Goal: Task Accomplishment & Management: Use online tool/utility

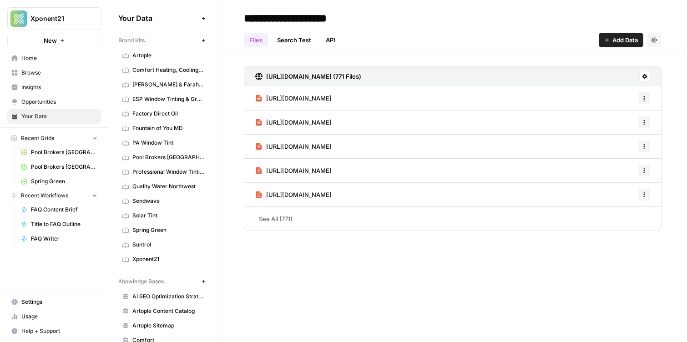
scroll to position [231, 0]
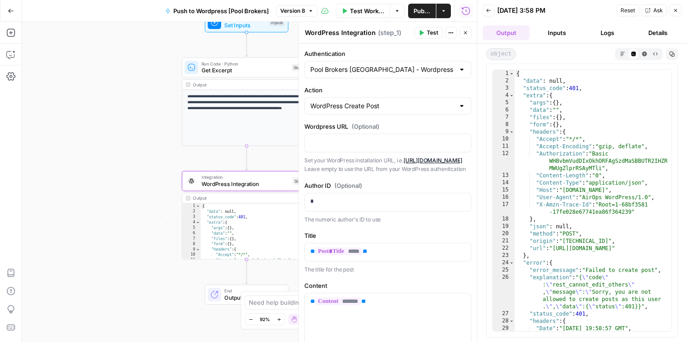
scroll to position [703, 0]
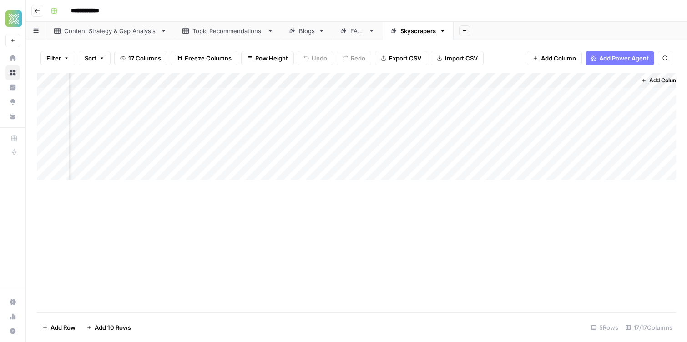
scroll to position [0, 1000]
click at [372, 96] on div "Add Column" at bounding box center [356, 126] width 639 height 107
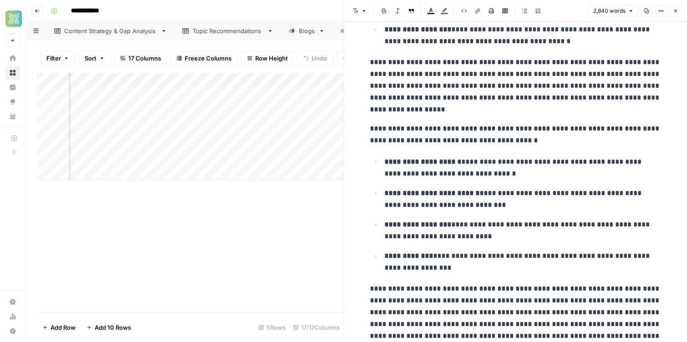
scroll to position [3824, 0]
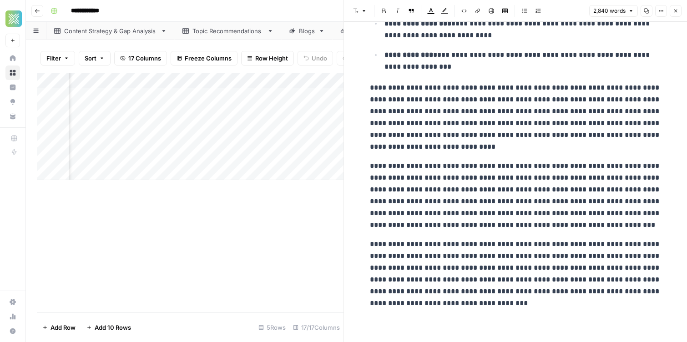
click at [678, 9] on button "Close" at bounding box center [675, 11] width 12 height 12
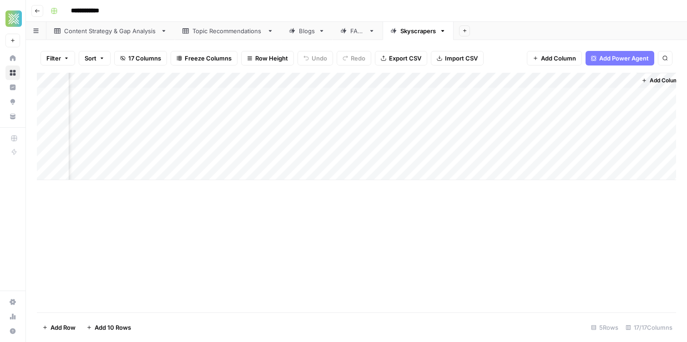
scroll to position [0, 1001]
click at [448, 98] on div "Add Column" at bounding box center [356, 126] width 639 height 107
click at [397, 92] on div "Add Column" at bounding box center [356, 126] width 639 height 107
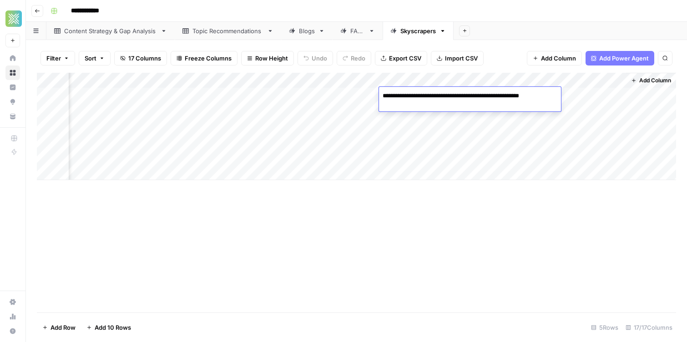
click at [397, 92] on textarea "**********" at bounding box center [470, 101] width 182 height 22
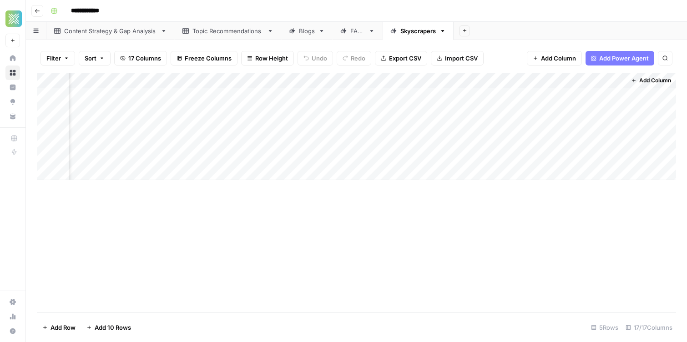
click at [438, 118] on div "Add Column" at bounding box center [356, 126] width 639 height 107
click at [494, 98] on div "Add Column" at bounding box center [356, 126] width 639 height 107
click at [391, 91] on div "Add Column" at bounding box center [356, 126] width 639 height 107
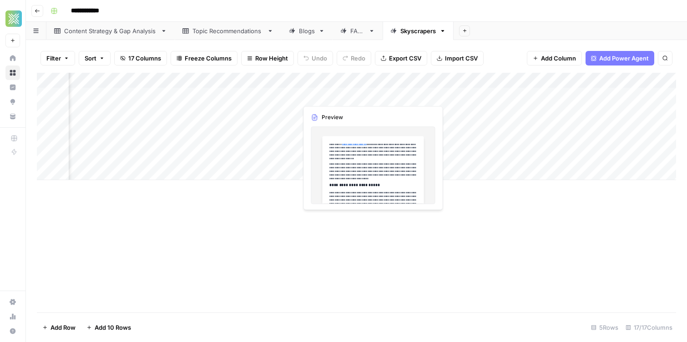
scroll to position [0, 797]
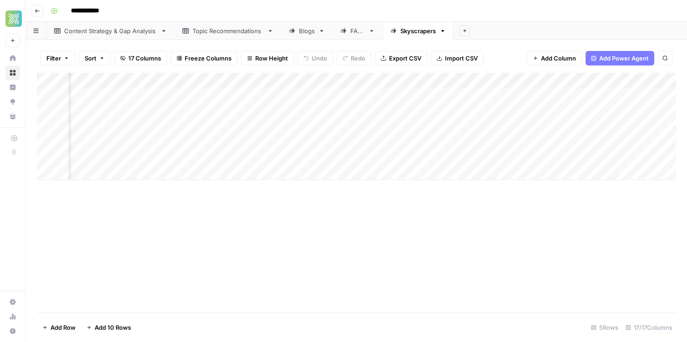
click at [344, 88] on div "Add Column" at bounding box center [356, 126] width 639 height 107
click at [362, 113] on div "Add Column" at bounding box center [356, 126] width 639 height 107
click at [161, 95] on div "Add Column" at bounding box center [356, 126] width 639 height 107
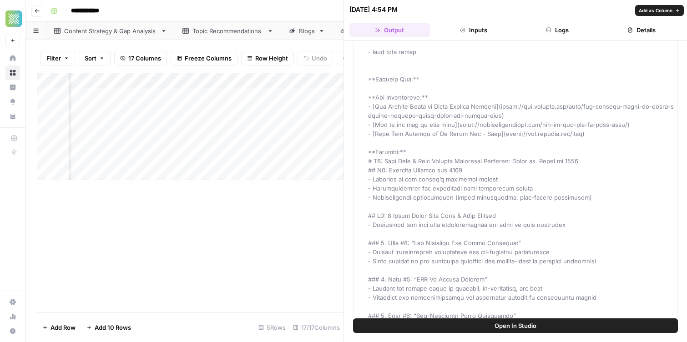
scroll to position [76, 0]
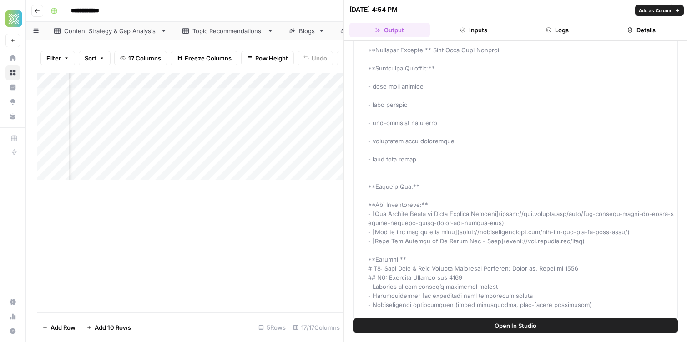
click at [413, 321] on button "Open In Studio" at bounding box center [515, 325] width 325 height 15
click at [201, 94] on div "Add Column" at bounding box center [190, 126] width 306 height 107
click at [117, 93] on div "Add Column" at bounding box center [190, 126] width 306 height 107
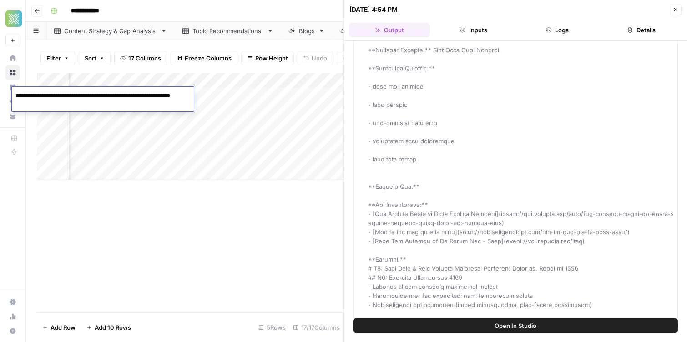
click at [117, 93] on textarea "**********" at bounding box center [103, 101] width 182 height 22
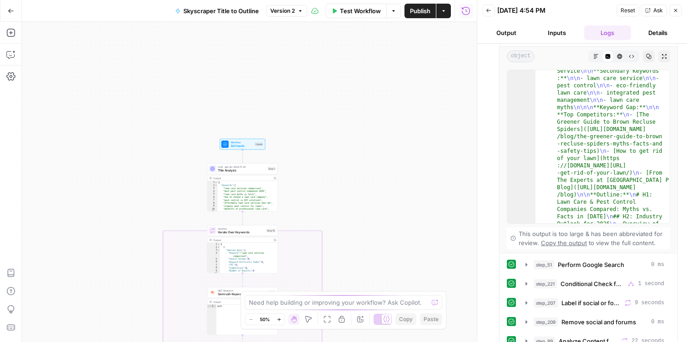
scroll to position [163, 0]
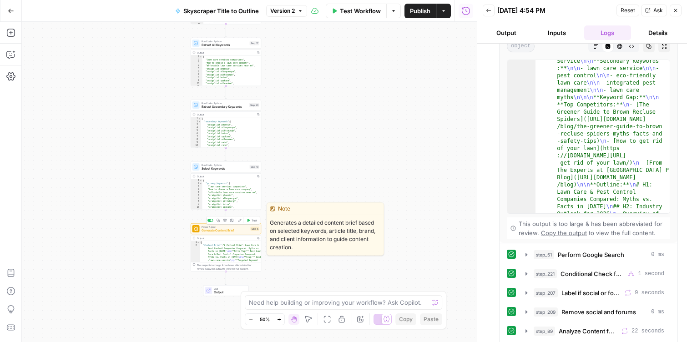
click at [208, 227] on span "Power Agent" at bounding box center [224, 227] width 47 height 4
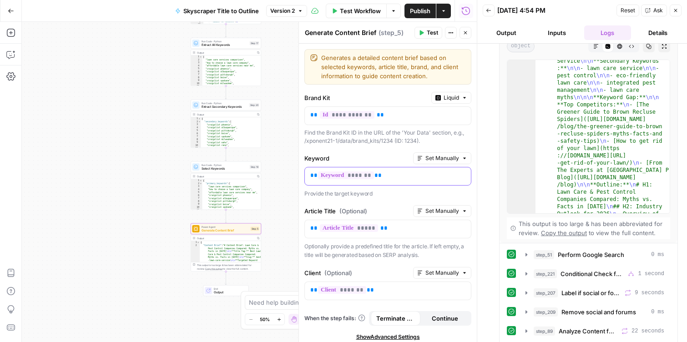
click at [408, 179] on p "** ******* **" at bounding box center [387, 175] width 155 height 9
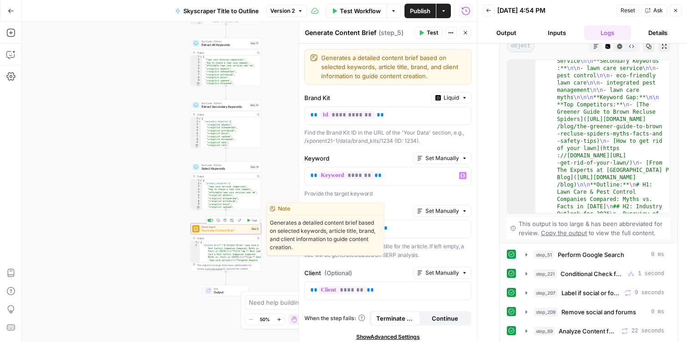
click at [226, 232] on span "Generate Content Brief" at bounding box center [224, 230] width 47 height 5
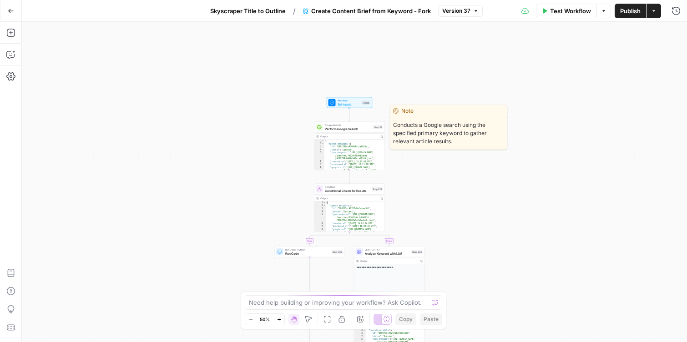
click at [338, 127] on span "Perform Google Search" at bounding box center [348, 128] width 46 height 5
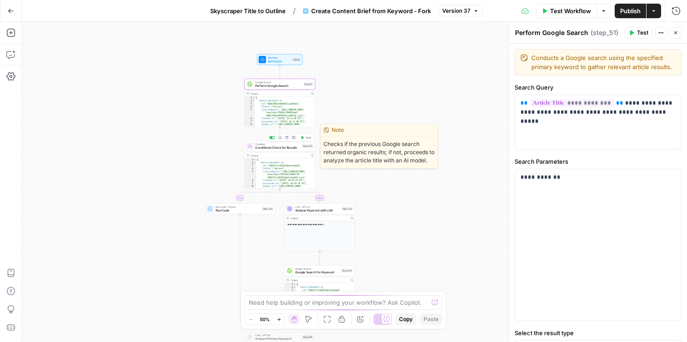
click at [286, 150] on span "Conditional Check for Results" at bounding box center [277, 148] width 45 height 5
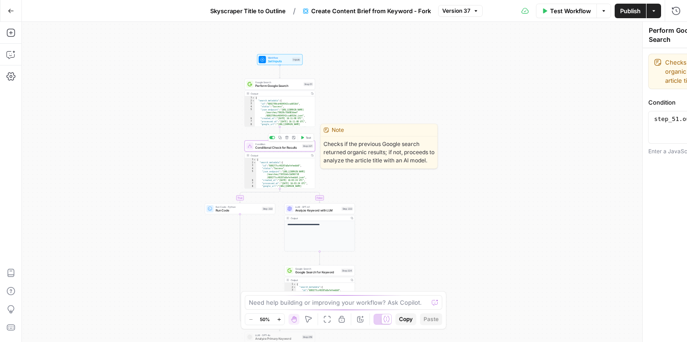
type textarea "Conditional Check for Results"
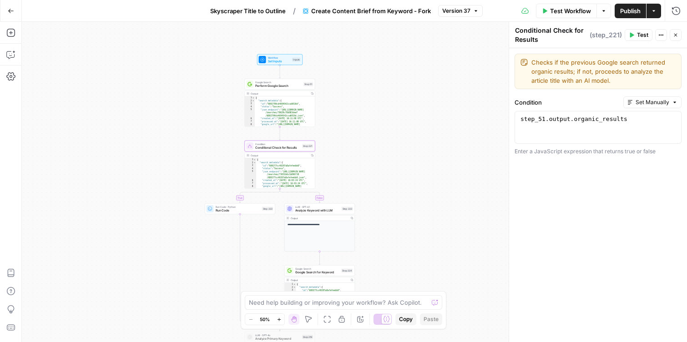
click at [302, 206] on span "LLM · GPT-4.1" at bounding box center [317, 207] width 45 height 4
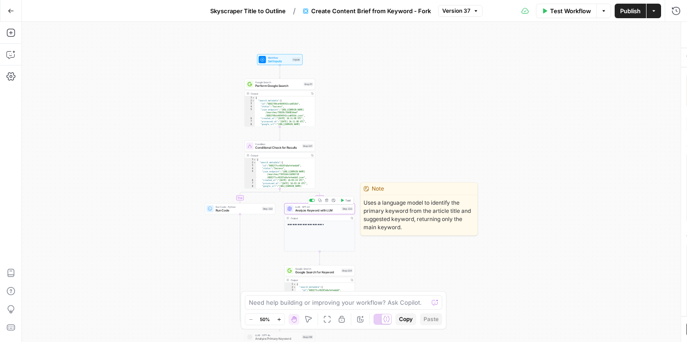
type textarea "Analyze Keyword with LLM"
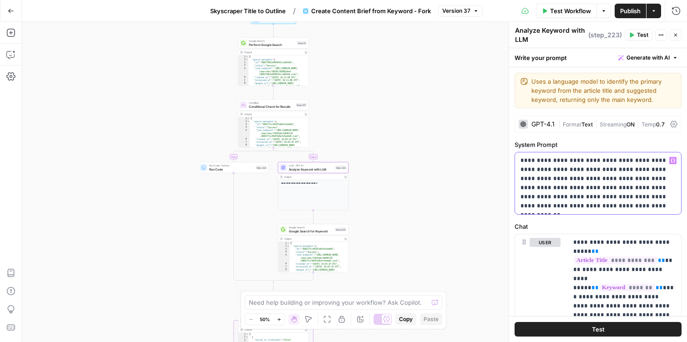
click at [600, 209] on p "**********" at bounding box center [597, 183] width 155 height 55
click at [616, 206] on p "**********" at bounding box center [597, 183] width 155 height 55
click at [609, 185] on p "**********" at bounding box center [597, 183] width 155 height 55
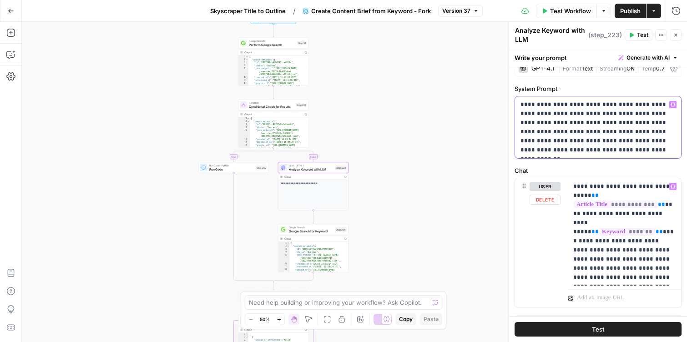
scroll to position [53, 0]
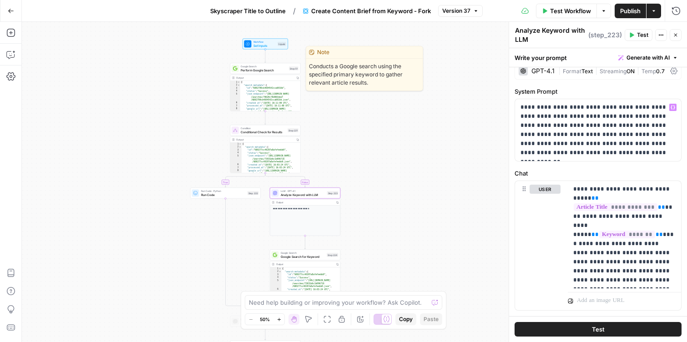
click at [251, 70] on span "Perform Google Search" at bounding box center [264, 70] width 46 height 5
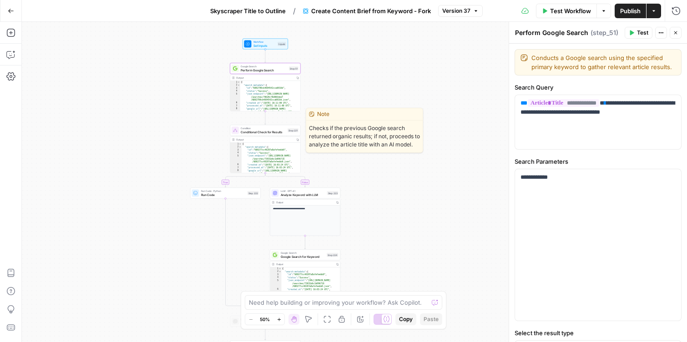
click at [237, 132] on icon at bounding box center [235, 130] width 5 height 5
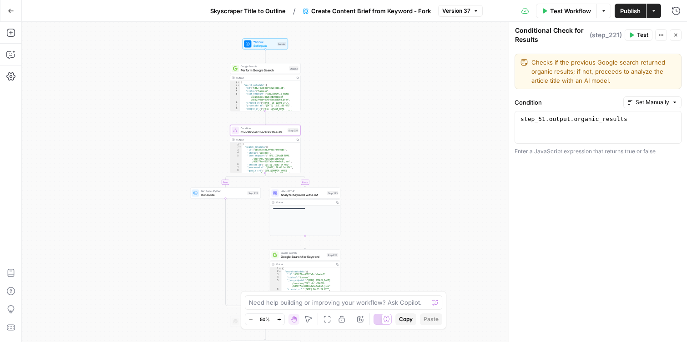
click at [242, 196] on span "Run Code" at bounding box center [223, 194] width 45 height 5
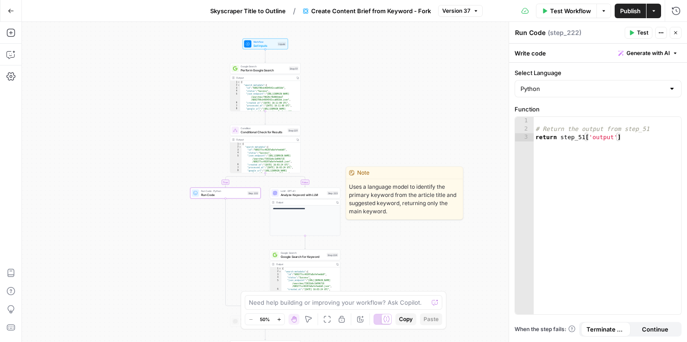
click at [317, 196] on span "Analyze Keyword with LLM" at bounding box center [303, 194] width 45 height 5
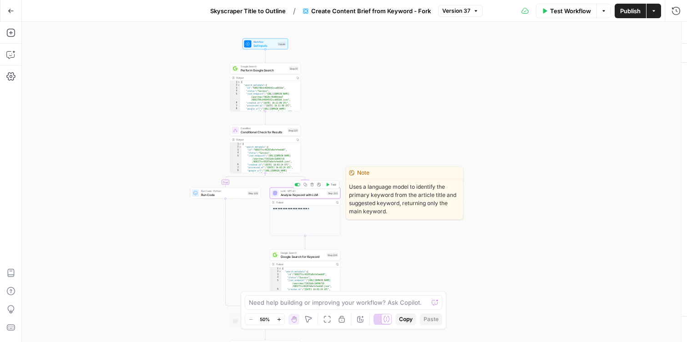
type textarea "Analyze Keyword with LLM"
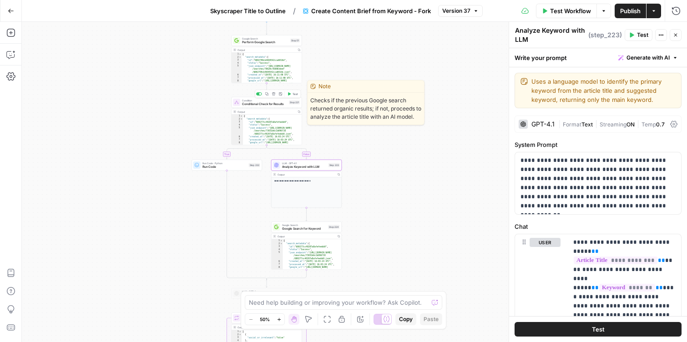
click at [257, 100] on span "Condition" at bounding box center [264, 101] width 45 height 4
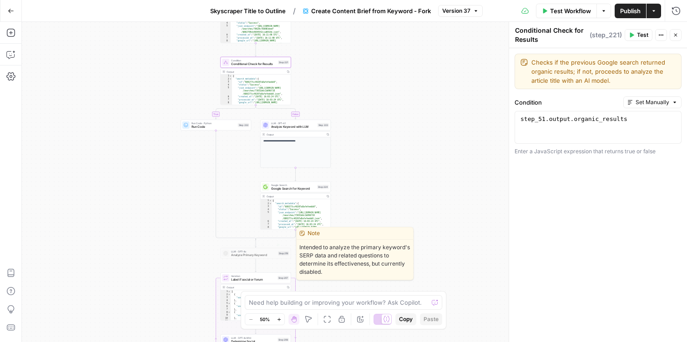
click at [240, 254] on span "Analyze Primary Keyword" at bounding box center [253, 255] width 45 height 5
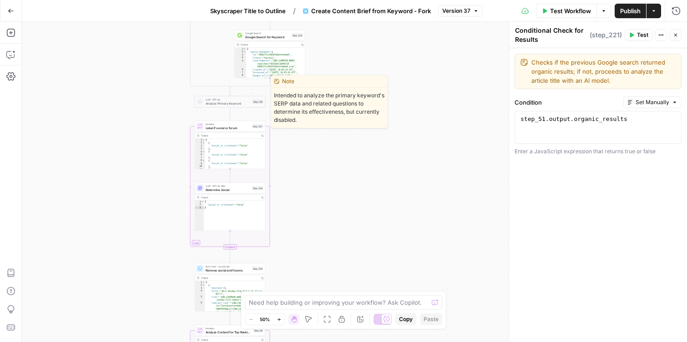
click at [224, 99] on span "LLM · GPT-4o" at bounding box center [228, 100] width 45 height 4
click at [222, 93] on div at bounding box center [222, 93] width 6 height 3
click at [226, 100] on span "LLM · GPT-4o" at bounding box center [228, 100] width 45 height 4
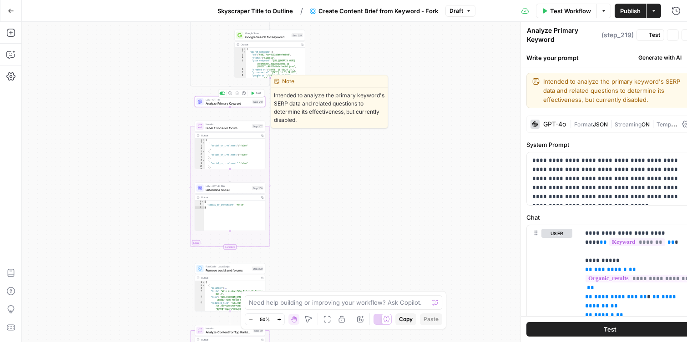
click at [226, 100] on span "LLM · GPT-4o" at bounding box center [228, 100] width 45 height 4
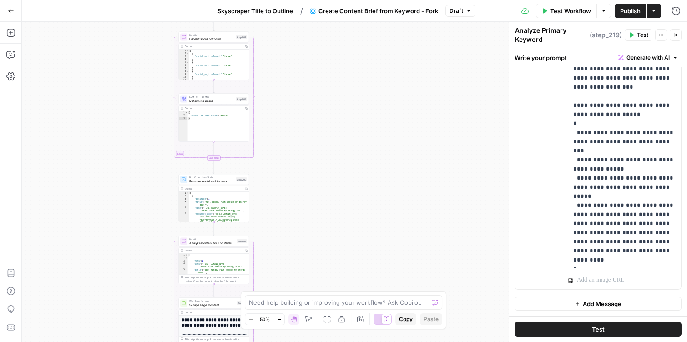
scroll to position [164, 0]
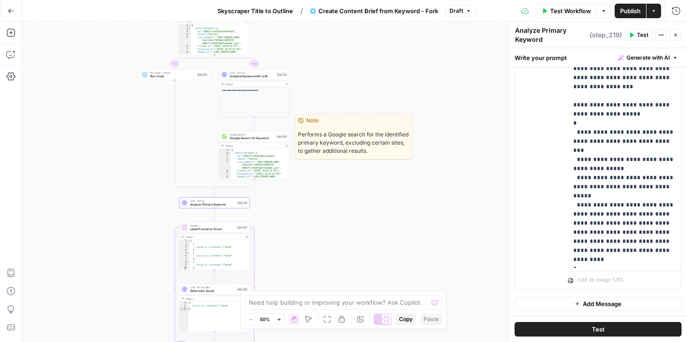
click at [241, 137] on span "Google Search for Keyword" at bounding box center [252, 138] width 45 height 5
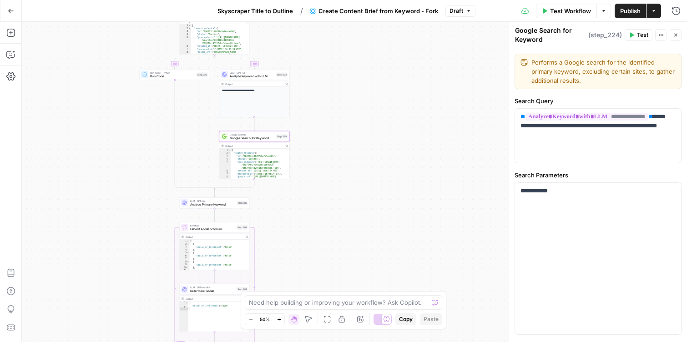
click at [241, 75] on span "Analyze Keyword with LLM" at bounding box center [252, 76] width 45 height 5
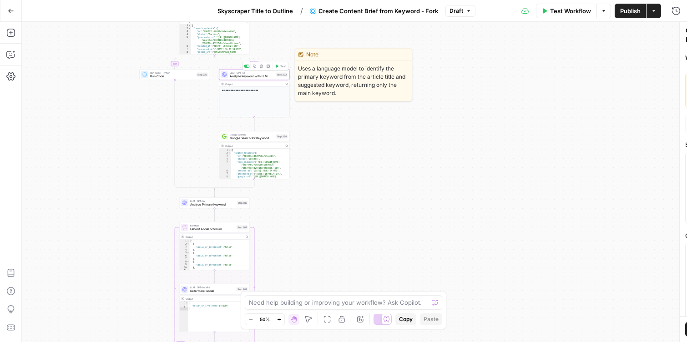
type textarea "Analyze Keyword with LLM"
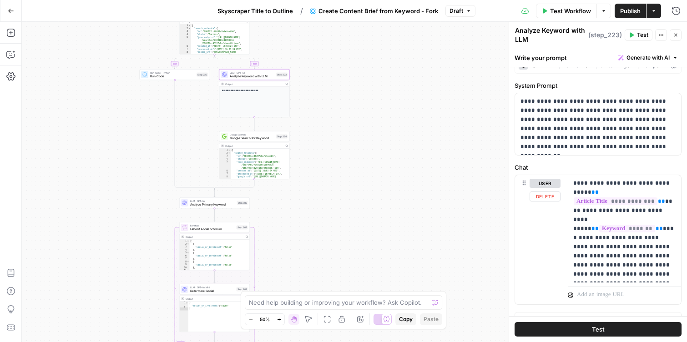
scroll to position [74, 0]
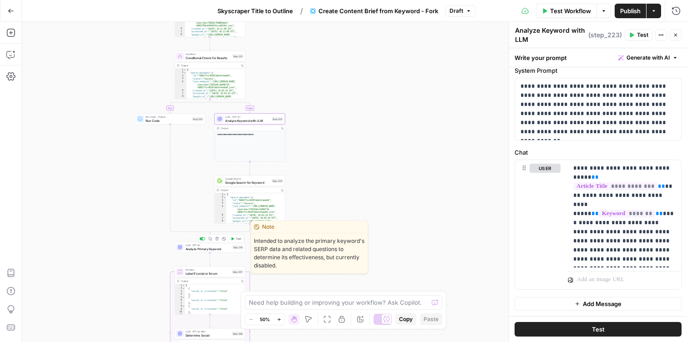
click at [187, 252] on div "LLM · GPT-4o Analyze Primary Keyword Step 219 Copy step Delete step Edit Note T…" at bounding box center [210, 247] width 70 height 11
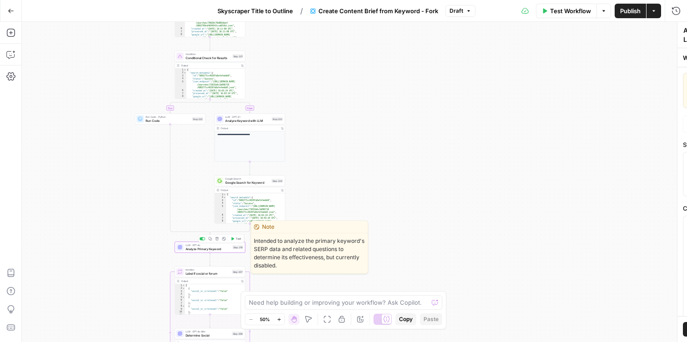
type textarea "Analyze Primary Keyword"
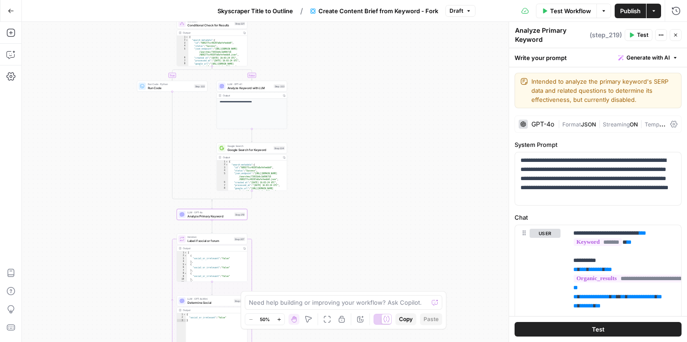
click at [635, 38] on button "Test" at bounding box center [638, 35] width 28 height 12
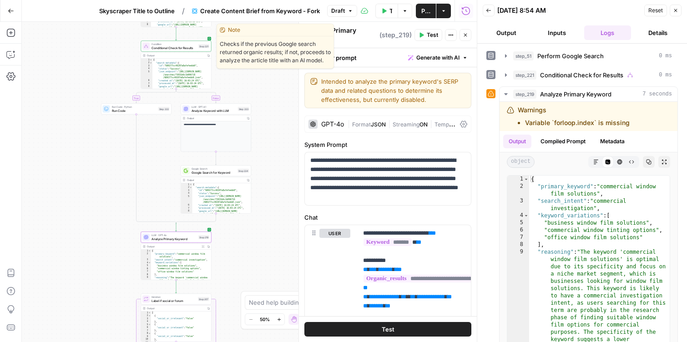
click at [170, 48] on span "Conditional Check for Results" at bounding box center [173, 47] width 45 height 5
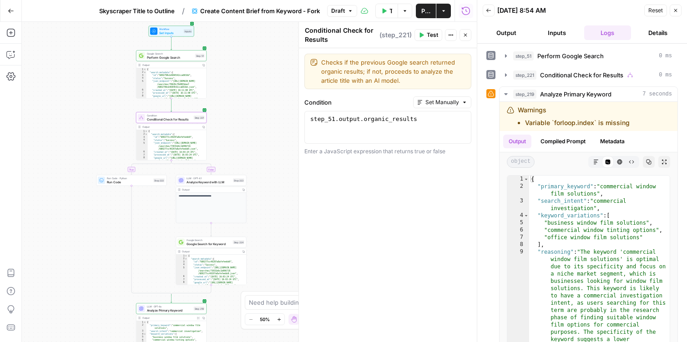
click at [164, 30] on span "Workflow" at bounding box center [170, 29] width 23 height 4
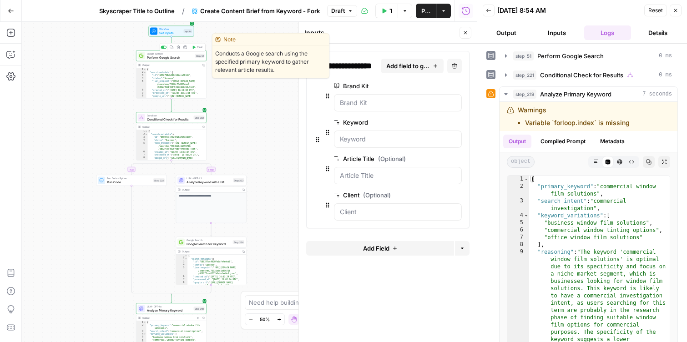
click at [172, 59] on span "Perform Google Search" at bounding box center [170, 57] width 46 height 5
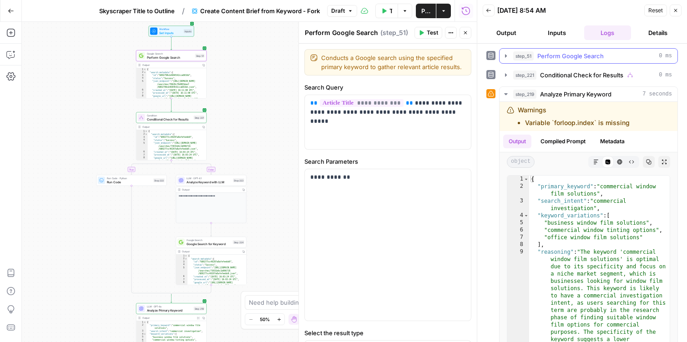
click at [507, 55] on icon "button" at bounding box center [505, 55] width 7 height 7
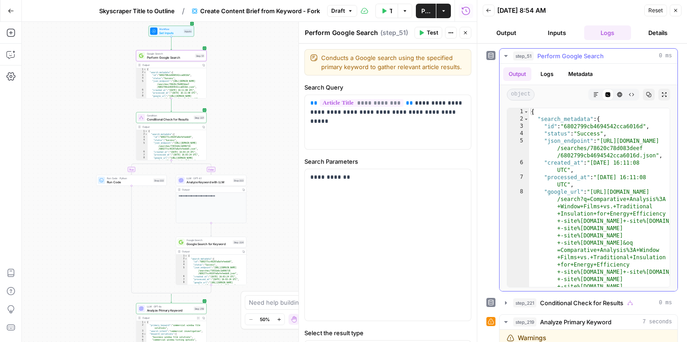
click at [507, 55] on icon "button" at bounding box center [505, 55] width 7 height 7
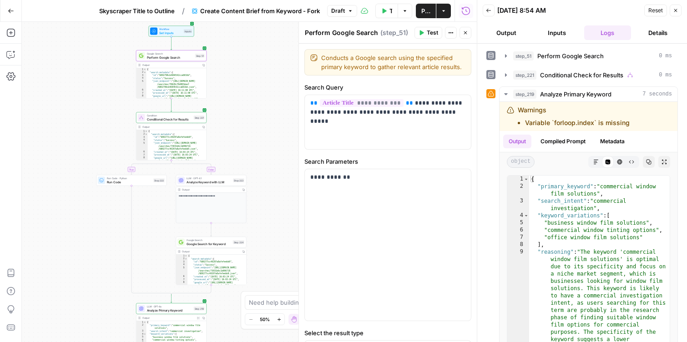
click at [558, 34] on button "Inputs" at bounding box center [556, 32] width 47 height 15
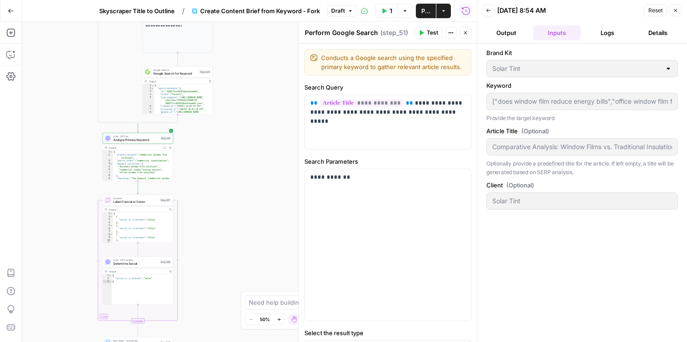
click at [491, 27] on button "Output" at bounding box center [505, 32] width 47 height 15
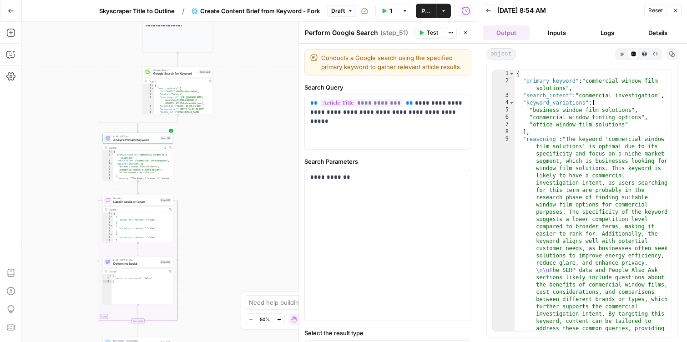
scroll to position [88, 0]
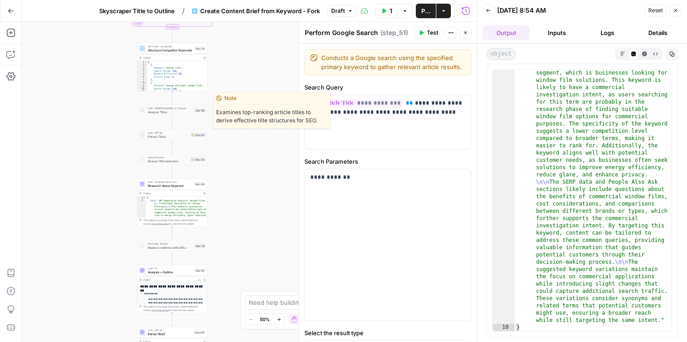
click at [158, 112] on span "Analyze Titles" at bounding box center [170, 112] width 45 height 5
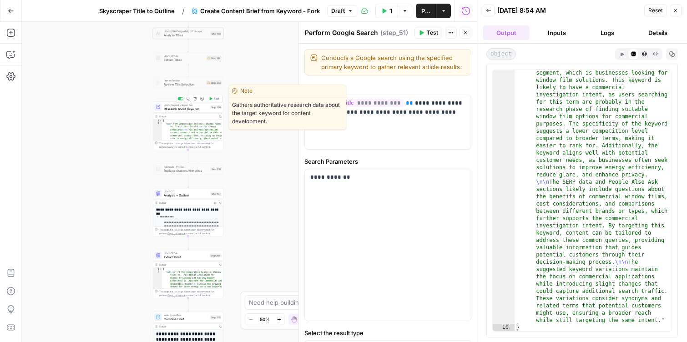
click at [172, 107] on span "Research About Keyword" at bounding box center [186, 108] width 45 height 5
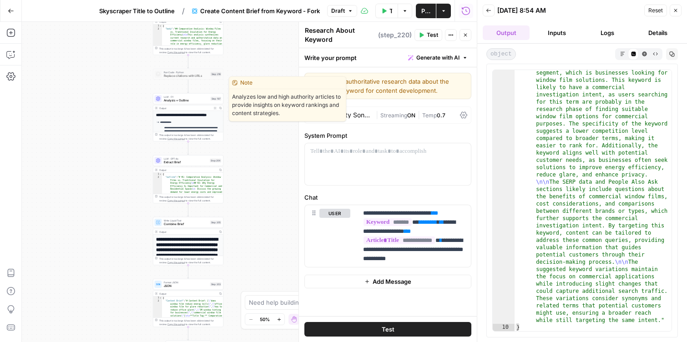
click at [173, 98] on span "Analysis + Outline" at bounding box center [186, 100] width 45 height 5
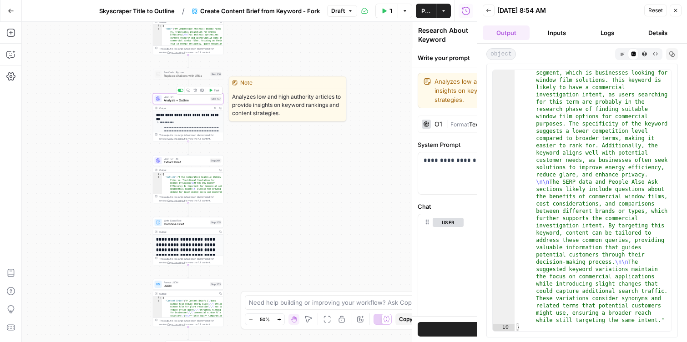
type textarea "Analysis + Outline"
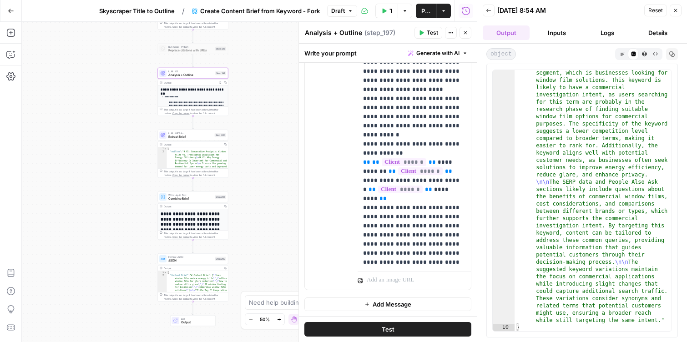
scroll to position [3529, 0]
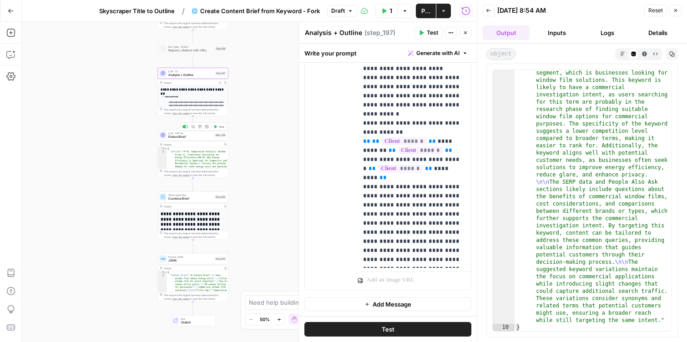
click at [167, 137] on div "LLM · GPT-4o Extract Brief Step 204 Copy step Delete step Add Note Test" at bounding box center [192, 135] width 67 height 8
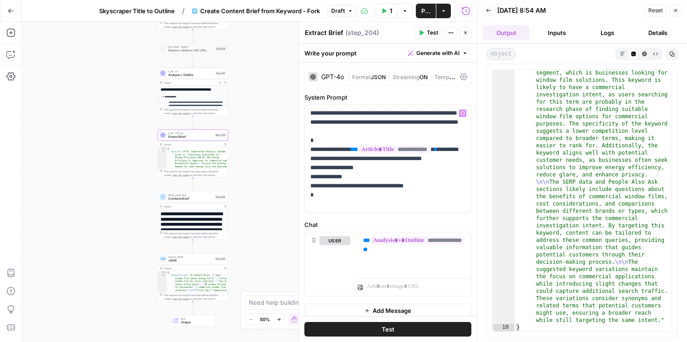
scroll to position [7, 0]
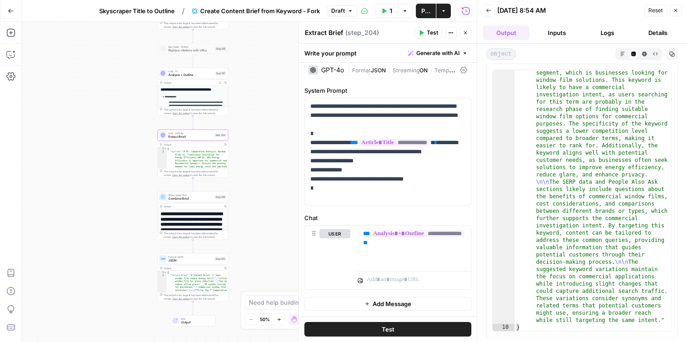
click at [171, 197] on span "Combine Brief" at bounding box center [190, 198] width 45 height 5
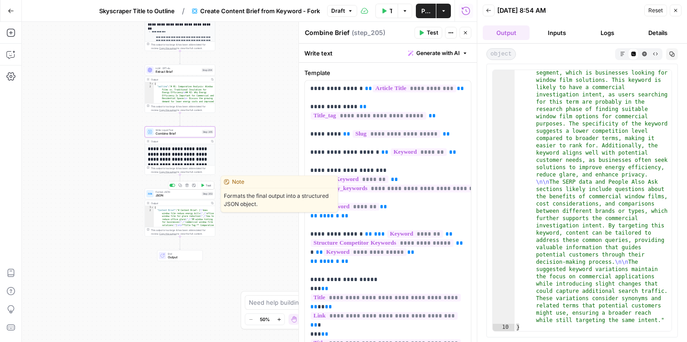
click at [156, 194] on span "JSON" at bounding box center [178, 195] width 45 height 5
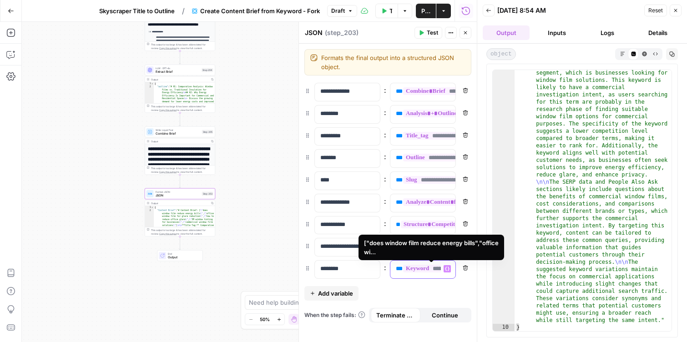
click at [414, 269] on span "*******" at bounding box center [427, 269] width 48 height 8
click at [447, 268] on icon "button" at bounding box center [447, 268] width 5 height 5
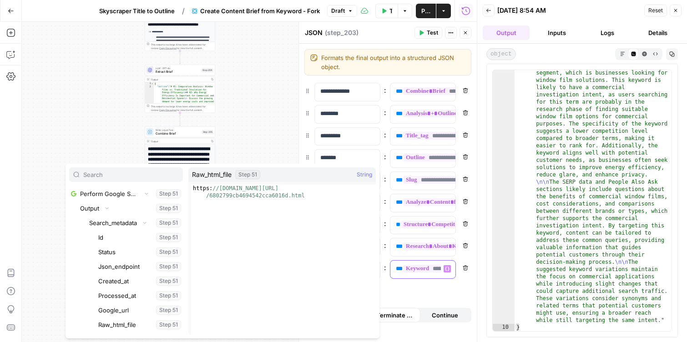
scroll to position [493, 0]
click at [102, 124] on div "true false Workflow Set Inputs Inputs Google Search Perform Google Search Step …" at bounding box center [249, 182] width 455 height 320
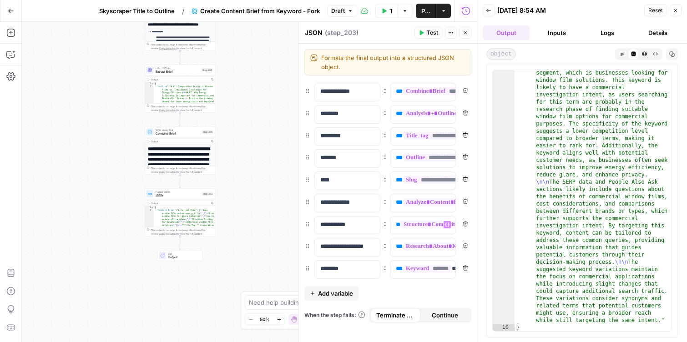
click at [410, 226] on span "**********" at bounding box center [466, 225] width 130 height 8
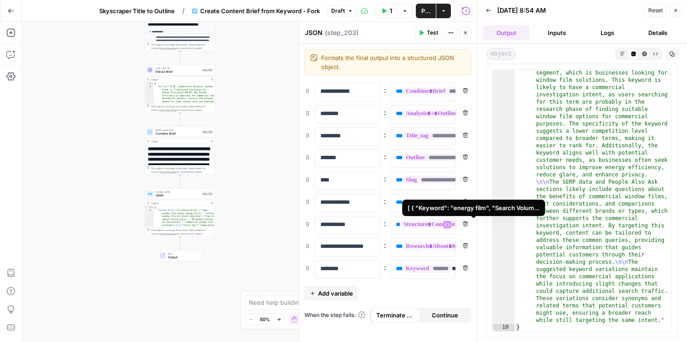
scroll to position [13741, 0]
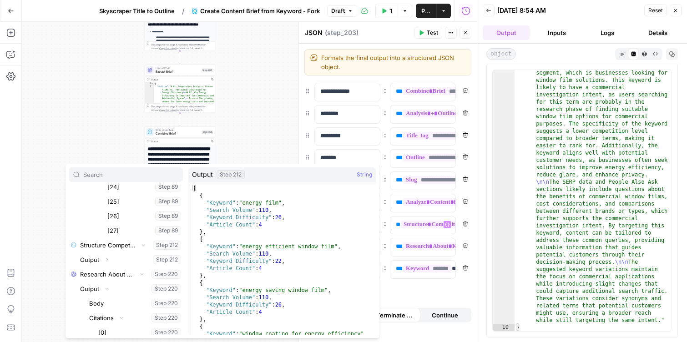
click at [70, 134] on div "true false Workflow Set Inputs Inputs Google Search Perform Google Search Step …" at bounding box center [249, 182] width 455 height 320
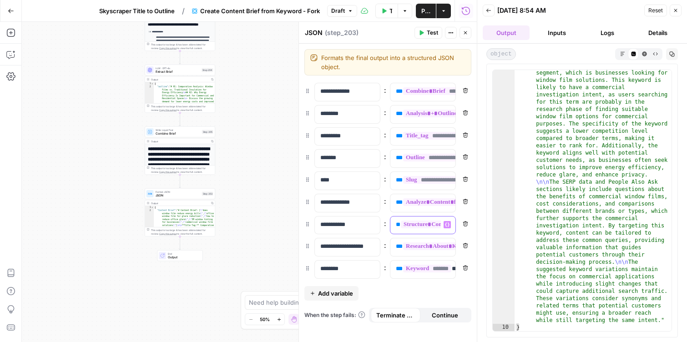
click at [409, 230] on div "**********" at bounding box center [415, 225] width 50 height 18
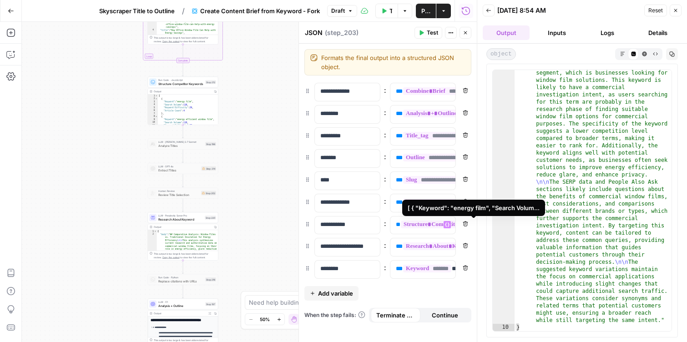
click at [422, 227] on span "**********" at bounding box center [466, 225] width 130 height 8
click at [446, 228] on button "Variables Menu" at bounding box center [446, 224] width 7 height 7
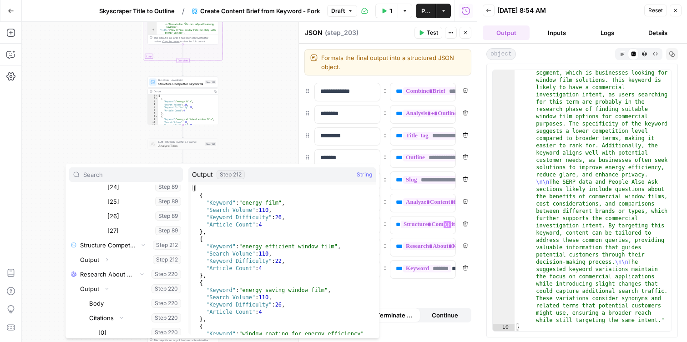
click at [257, 140] on div "true false Workflow Set Inputs Inputs Google Search Perform Google Search Step …" at bounding box center [249, 182] width 455 height 320
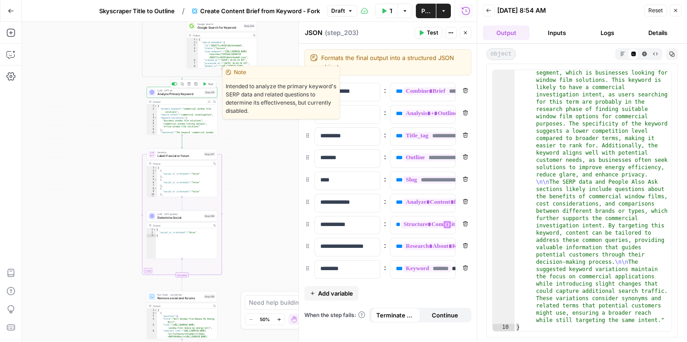
click at [158, 93] on span "Analyze Primary Keyword" at bounding box center [179, 94] width 45 height 5
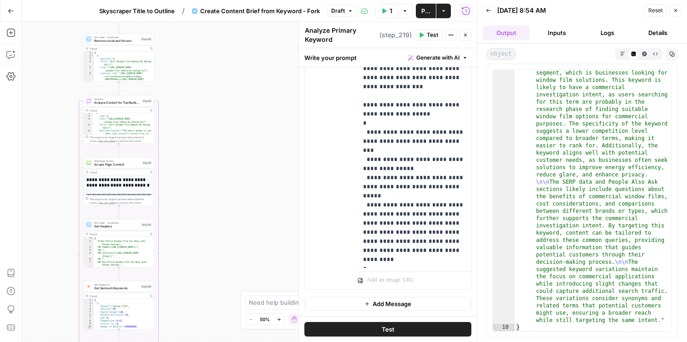
scroll to position [21, 0]
click at [385, 12] on icon "button" at bounding box center [383, 10] width 5 height 5
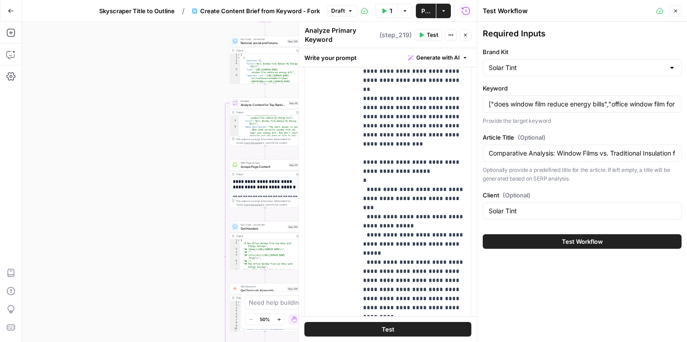
scroll to position [269, 0]
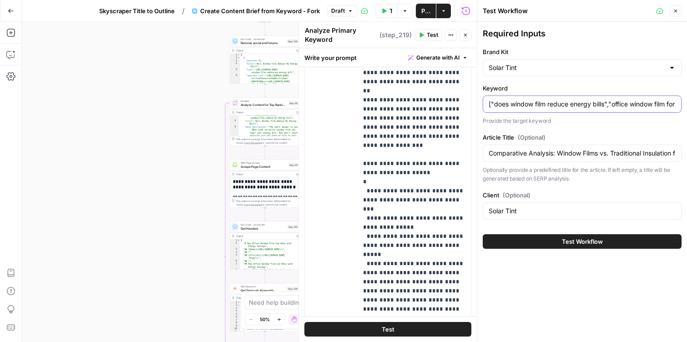
click at [506, 108] on input "["does window film reduce energy bills","office window film for glare reduction…" at bounding box center [581, 104] width 187 height 9
paste input "Best Lawn Care Service"
type input "Best Lawn Care Service"
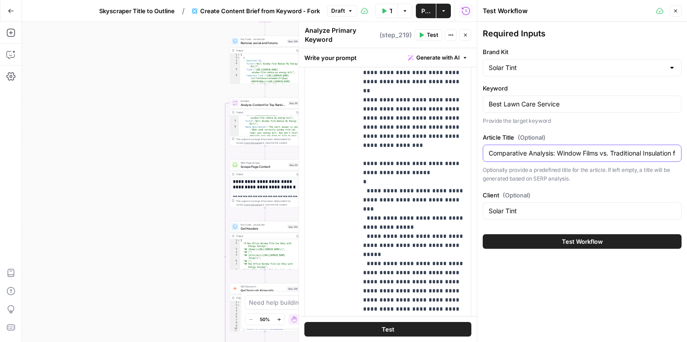
click at [529, 155] on input "Comparative Analysis: Window Films vs. Traditional Insulation for Energy Effici…" at bounding box center [581, 153] width 187 height 9
click at [518, 151] on input "Comparative Analysis: Window Films vs. Traditional Insulation for Energy Effici…" at bounding box center [581, 153] width 187 height 9
paste input "Lawn Care & Pest Control Companies Compared: Myths vs. Facts in 2026"
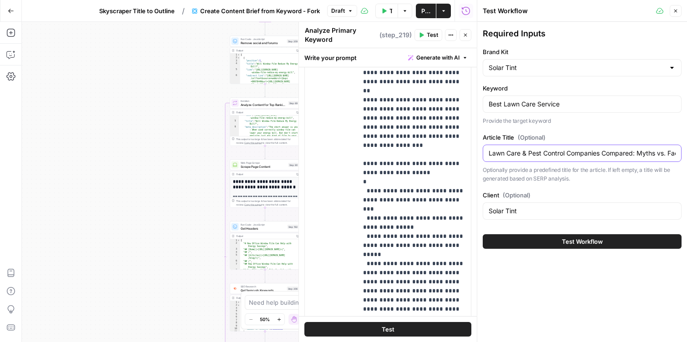
scroll to position [0, 34]
type input "Lawn Care & Pest Control Companies Compared: Myths vs. Facts in 2026"
click at [524, 204] on div "Solar Tint" at bounding box center [581, 210] width 199 height 17
click at [524, 208] on input "Solar Tint" at bounding box center [581, 210] width 187 height 9
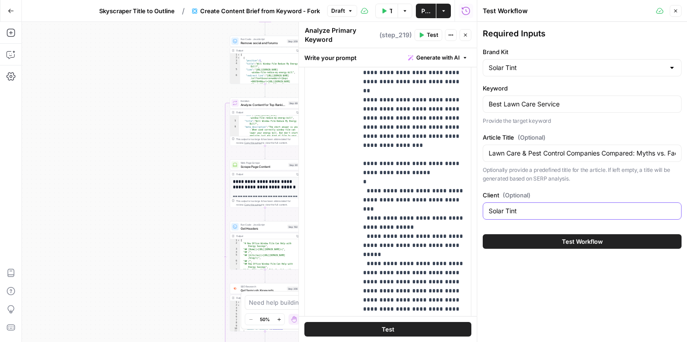
click at [524, 208] on input "Solar Tint" at bounding box center [581, 210] width 187 height 9
type input "Spring Green"
click at [525, 72] on input "Brand Kit" at bounding box center [576, 67] width 176 height 9
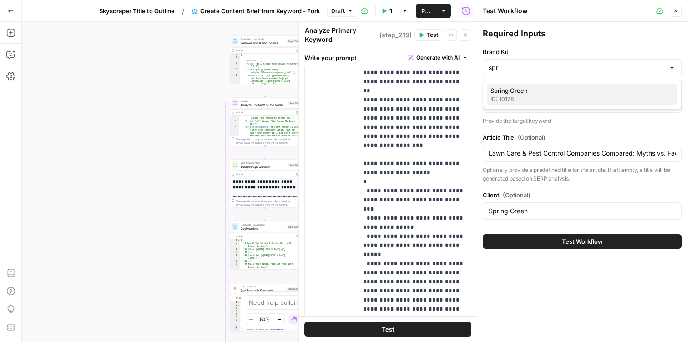
click at [529, 85] on button "Spring Green ID: 10178" at bounding box center [582, 94] width 191 height 21
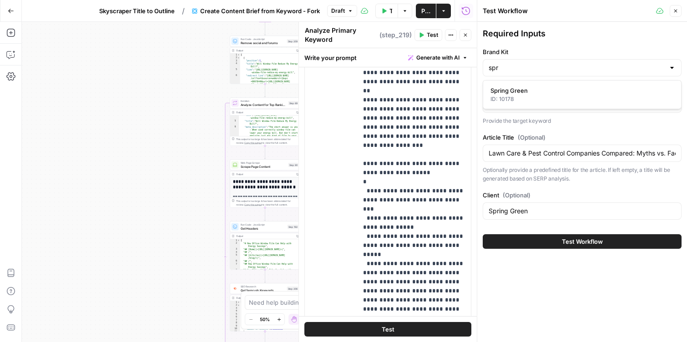
type input "Spring Green"
click at [559, 245] on button "Test Workflow" at bounding box center [581, 241] width 199 height 15
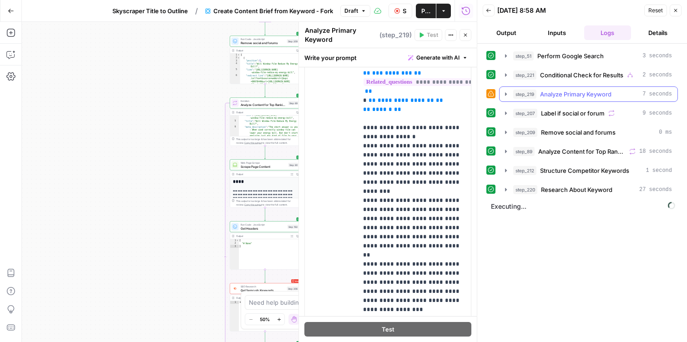
click at [506, 95] on icon "button" at bounding box center [505, 93] width 7 height 7
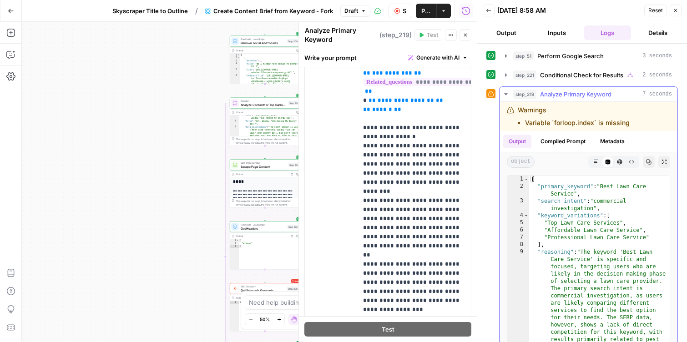
click at [506, 95] on icon "button" at bounding box center [505, 93] width 7 height 7
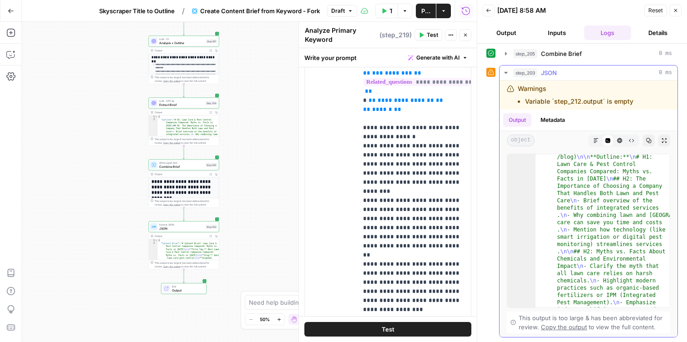
scroll to position [6, 0]
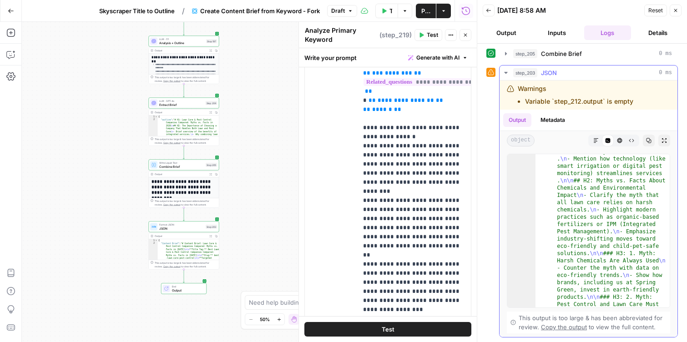
click at [596, 142] on icon "button" at bounding box center [595, 140] width 5 height 5
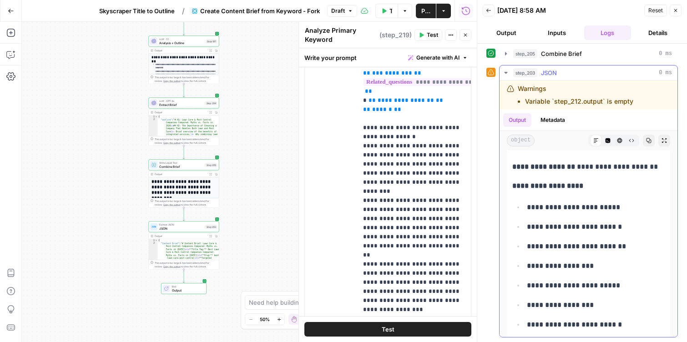
scroll to position [245, 0]
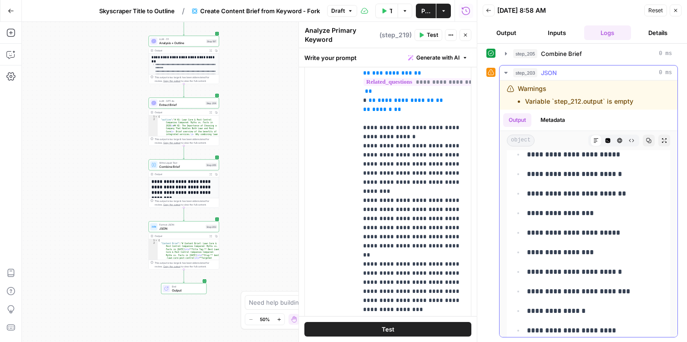
click at [613, 139] on button "Code Editor" at bounding box center [608, 141] width 12 height 12
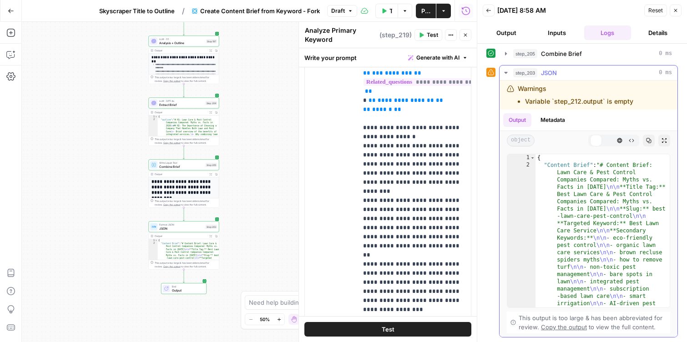
scroll to position [0, 0]
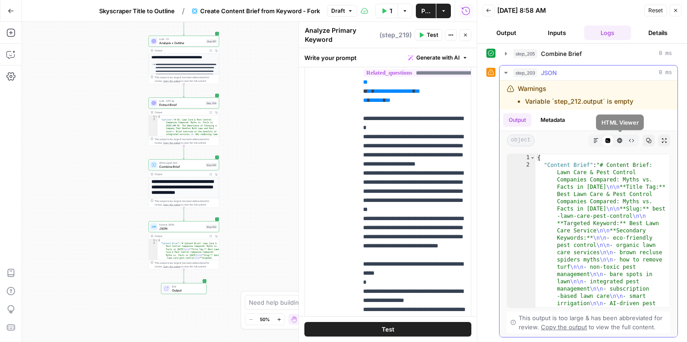
click at [617, 139] on icon "button" at bounding box center [619, 140] width 5 height 5
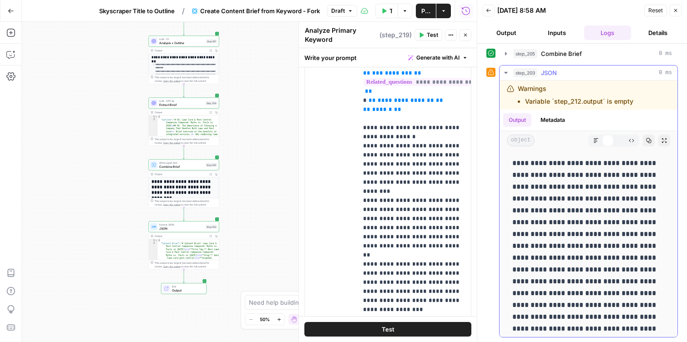
click at [595, 141] on icon "button" at bounding box center [595, 140] width 5 height 5
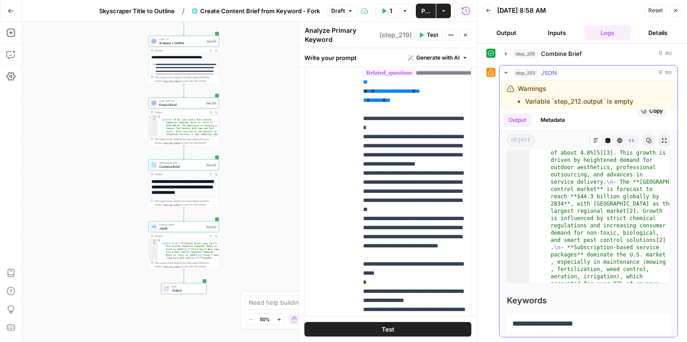
scroll to position [78, 0]
click at [554, 318] on p "**********" at bounding box center [588, 324] width 152 height 12
click at [507, 73] on icon "button" at bounding box center [505, 72] width 7 height 7
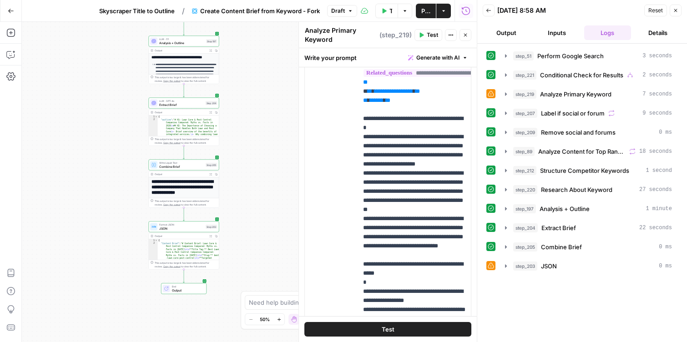
click at [186, 231] on div "Format JSON JSON Step 203 Copy step Delete step Edit Note Test" at bounding box center [184, 226] width 70 height 11
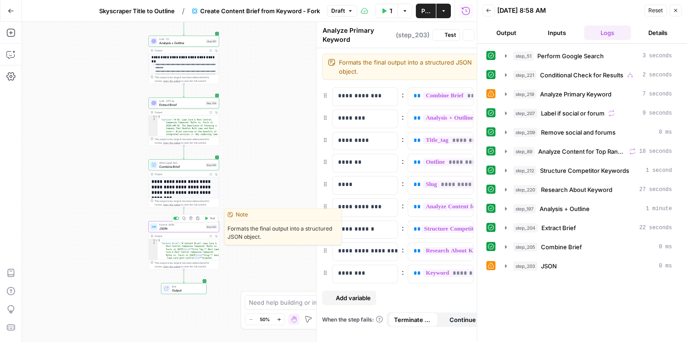
type textarea "JSON"
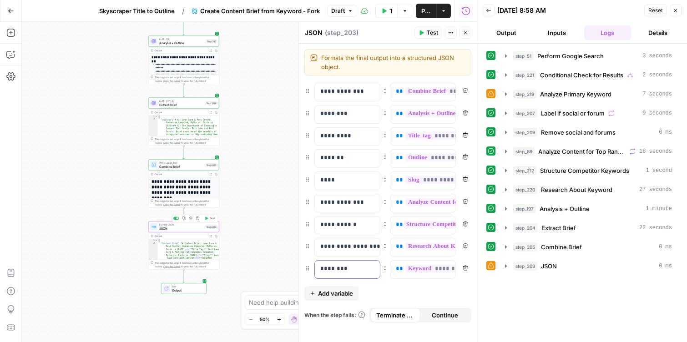
click at [354, 271] on p "********" at bounding box center [347, 268] width 54 height 9
click at [420, 275] on div "** ******* **" at bounding box center [415, 270] width 50 height 18
click at [446, 270] on icon "button" at bounding box center [447, 269] width 5 height 4
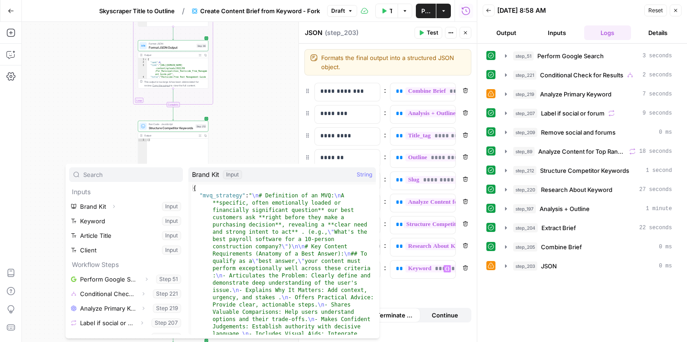
click at [247, 135] on div "true false Workflow Set Inputs Inputs Google Search Perform Google Search Step …" at bounding box center [249, 182] width 455 height 320
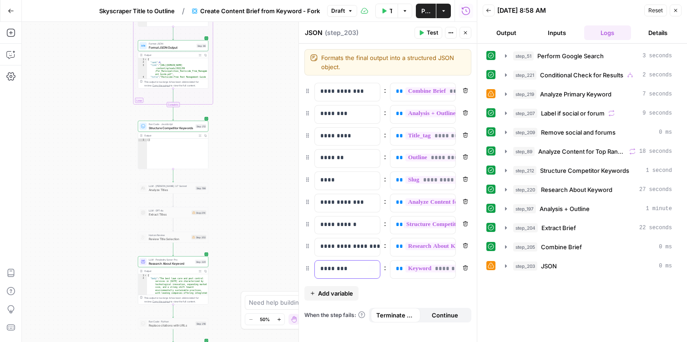
click at [347, 269] on p "********" at bounding box center [347, 268] width 54 height 9
click at [324, 270] on p "********" at bounding box center [340, 268] width 40 height 9
click at [323, 270] on p "********" at bounding box center [340, 268] width 40 height 9
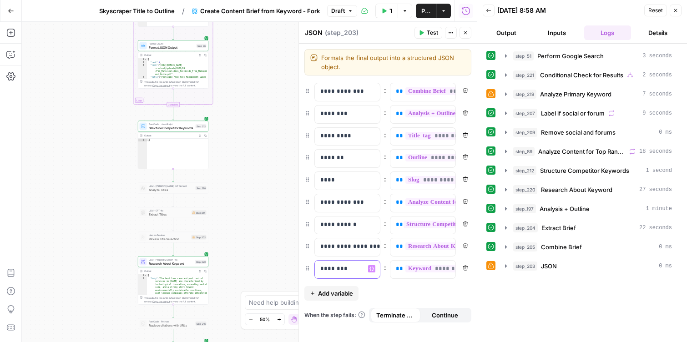
click at [335, 270] on p "********" at bounding box center [340, 268] width 40 height 9
click at [429, 272] on span "*******" at bounding box center [433, 269] width 56 height 8
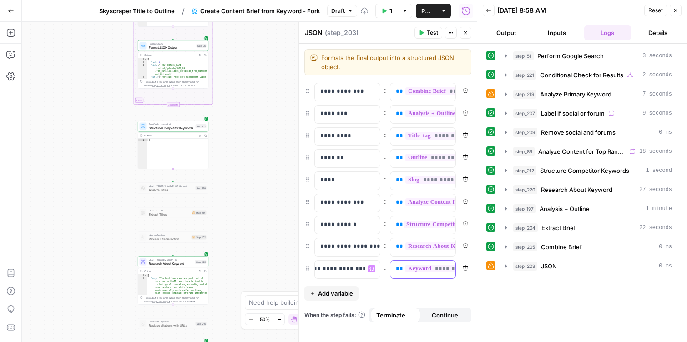
click at [450, 270] on button "Variables Menu" at bounding box center [446, 268] width 7 height 7
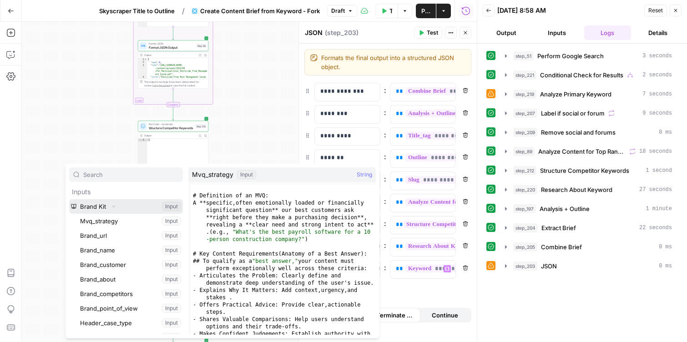
click at [114, 209] on span "button" at bounding box center [113, 206] width 5 height 5
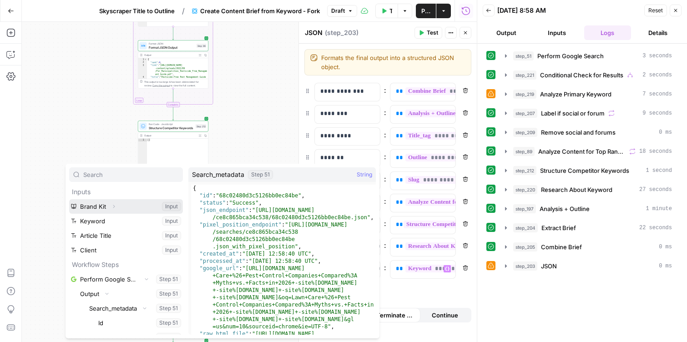
scroll to position [49, 0]
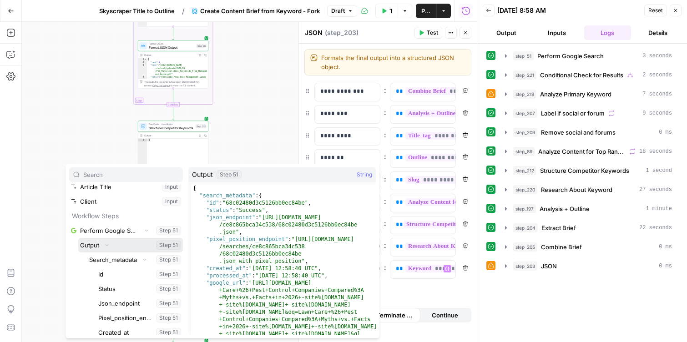
click at [104, 246] on icon "button" at bounding box center [106, 244] width 5 height 5
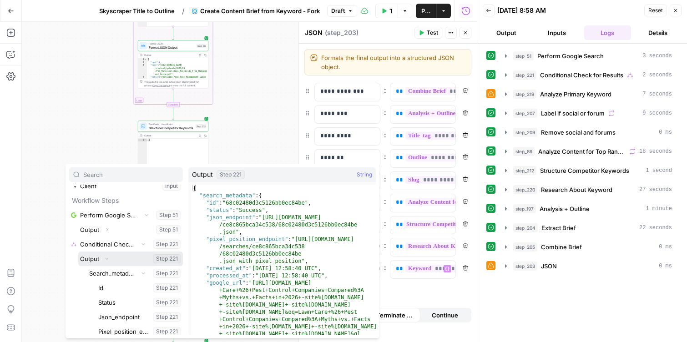
click at [110, 258] on button "Collapse" at bounding box center [107, 259] width 12 height 12
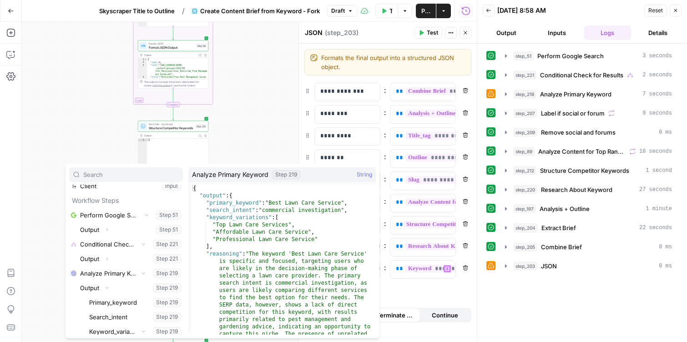
click at [92, 126] on div "true false Workflow Set Inputs Inputs Google Search Perform Google Search Step …" at bounding box center [249, 182] width 455 height 320
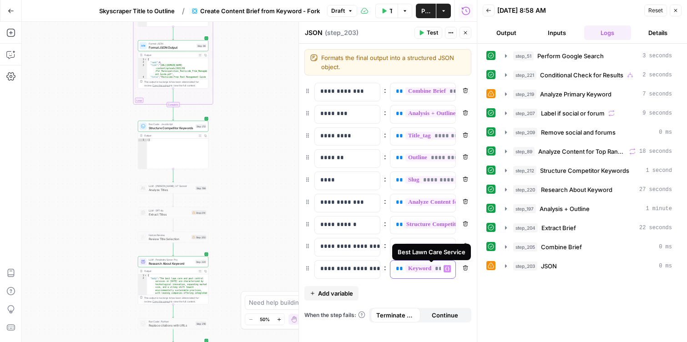
click at [409, 271] on span "*******" at bounding box center [433, 269] width 56 height 8
click at [399, 270] on span "**" at bounding box center [399, 269] width 7 height 6
click at [13, 56] on icon "button" at bounding box center [10, 54] width 9 height 9
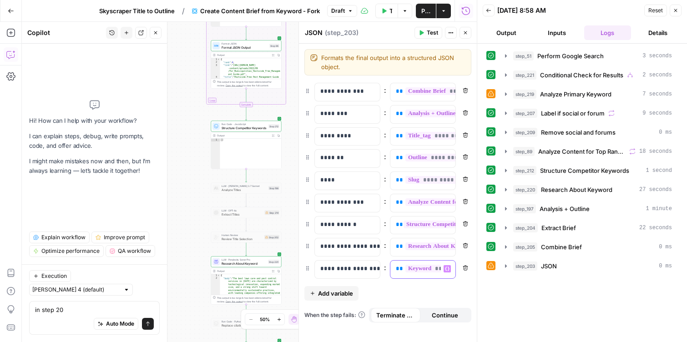
click at [398, 272] on p "** ******* **" at bounding box center [423, 268] width 54 height 9
click at [398, 272] on p "** ******* **" at bounding box center [416, 268] width 40 height 9
click at [87, 311] on textarea "in step 20" at bounding box center [94, 309] width 119 height 9
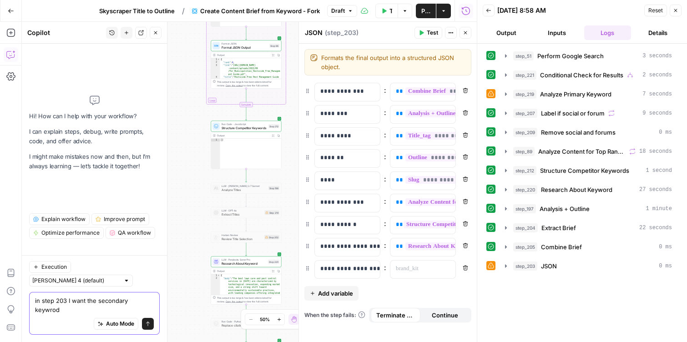
scroll to position [0, 0]
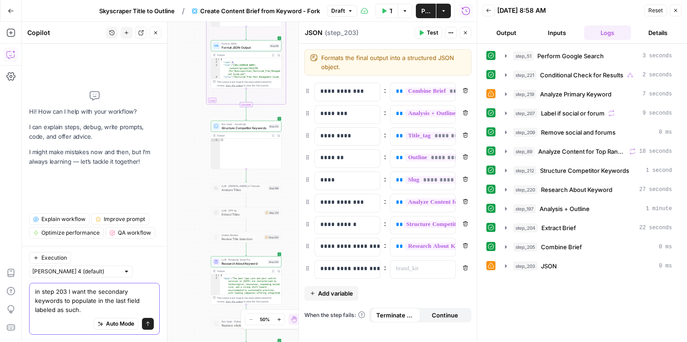
type textarea "in step 203 I want the secondary keywords to populate in the last field labeled…"
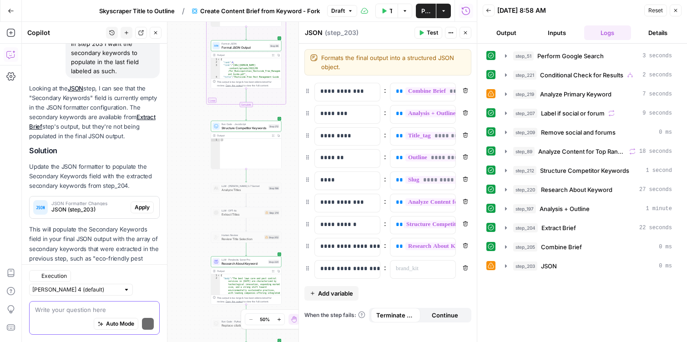
scroll to position [106, 0]
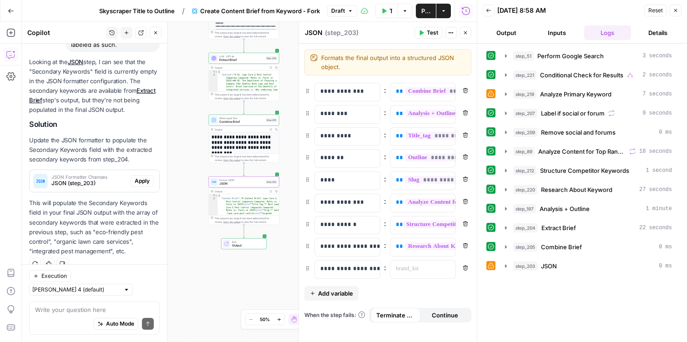
click at [84, 183] on span "JSON (step_203)" at bounding box center [88, 183] width 75 height 8
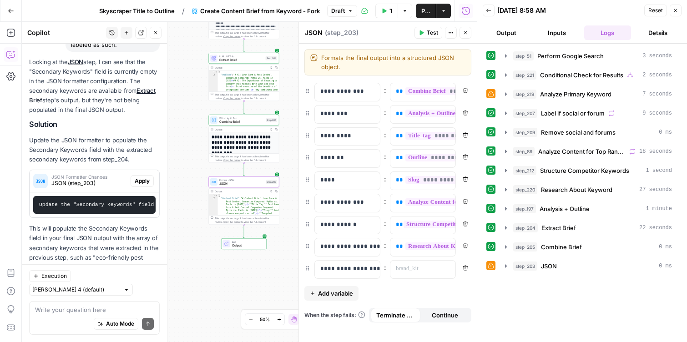
scroll to position [132, 0]
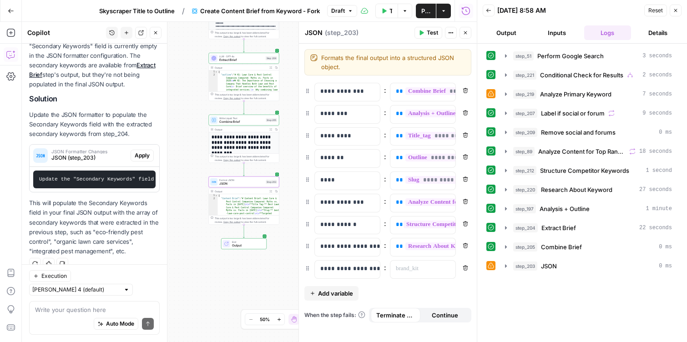
click at [144, 152] on span "Apply" at bounding box center [142, 155] width 15 height 8
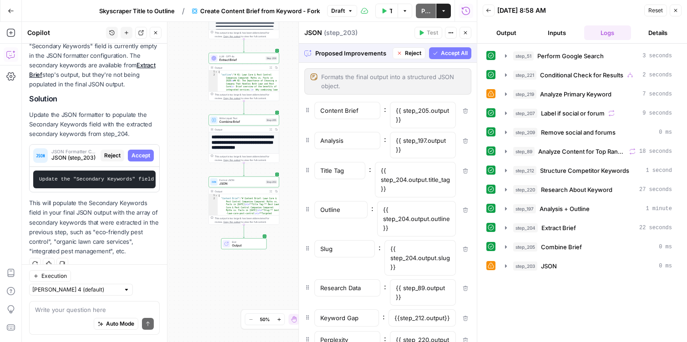
scroll to position [134, 0]
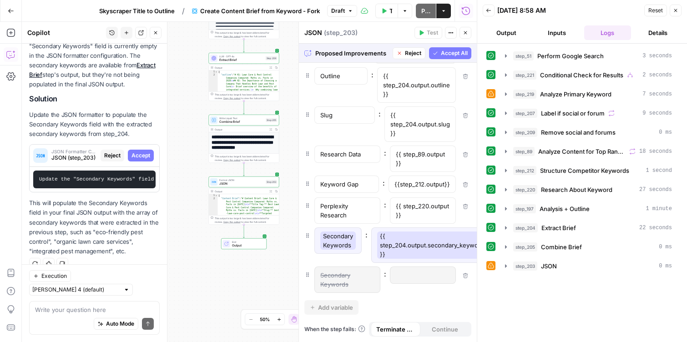
click at [450, 52] on span "Accept All" at bounding box center [454, 53] width 27 height 8
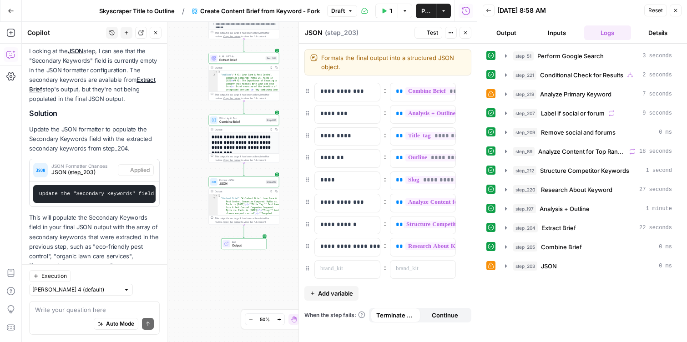
scroll to position [146, 0]
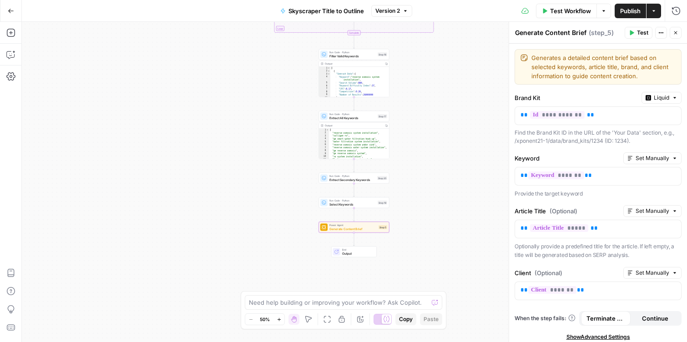
scroll to position [22, 0]
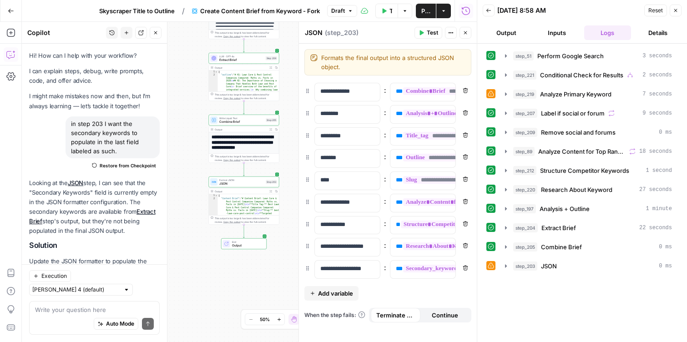
scroll to position [146, 0]
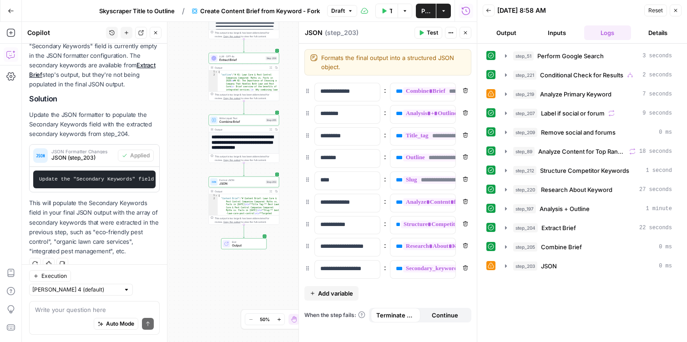
click at [430, 35] on span "Test" at bounding box center [432, 33] width 11 height 8
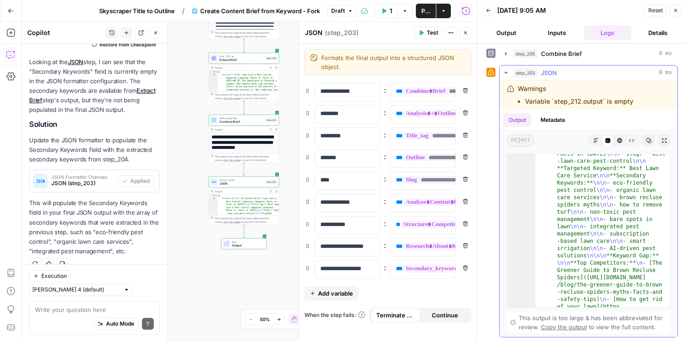
scroll to position [6, 0]
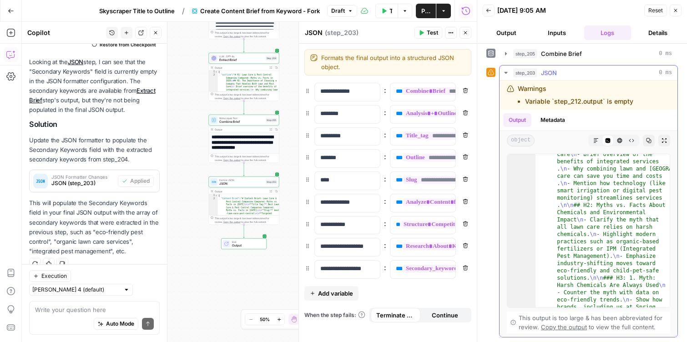
click at [597, 139] on icon "button" at bounding box center [595, 140] width 5 height 5
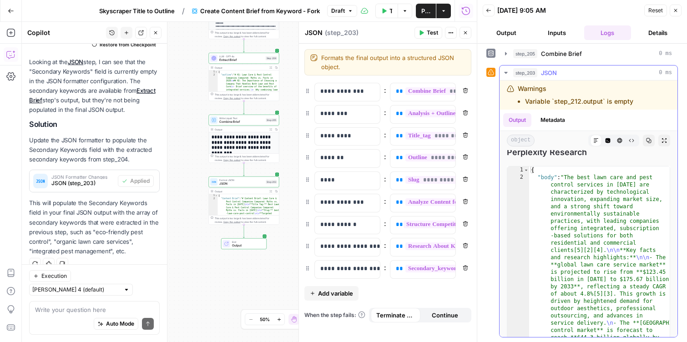
scroll to position [11921, 0]
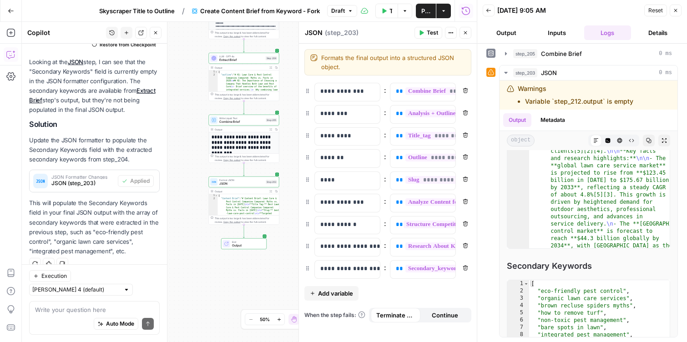
click at [422, 9] on span "Publish" at bounding box center [425, 10] width 9 height 9
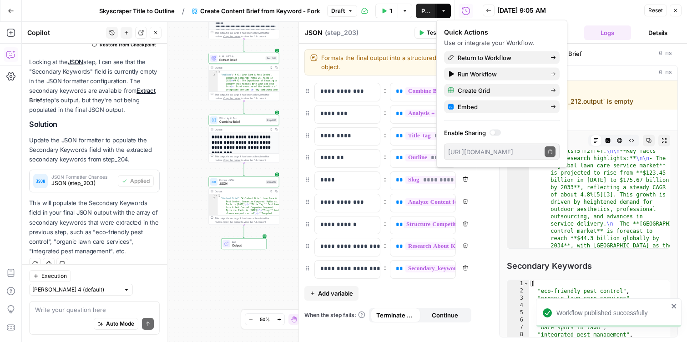
click at [14, 11] on button "Go Back" at bounding box center [11, 11] width 16 height 16
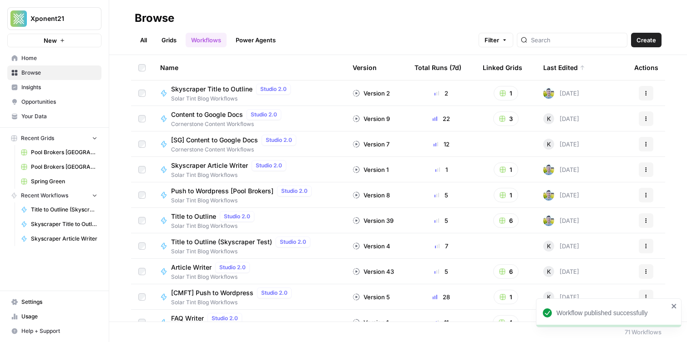
click at [171, 40] on link "Grids" at bounding box center [169, 40] width 26 height 15
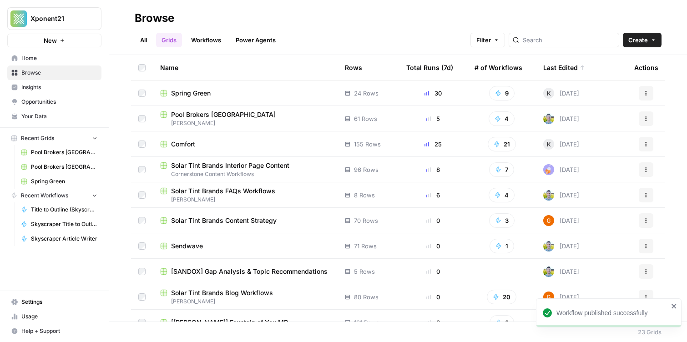
click at [206, 93] on span "Spring Green" at bounding box center [191, 93] width 40 height 9
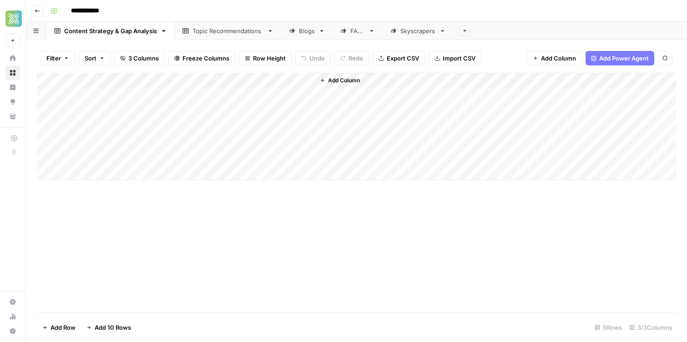
click at [407, 29] on div "Skyscrapers" at bounding box center [417, 30] width 35 height 9
click at [165, 99] on div "Add Column" at bounding box center [356, 126] width 639 height 107
click at [136, 118] on div "Add Column" at bounding box center [356, 126] width 639 height 107
click at [247, 110] on div "Add Column" at bounding box center [356, 126] width 639 height 107
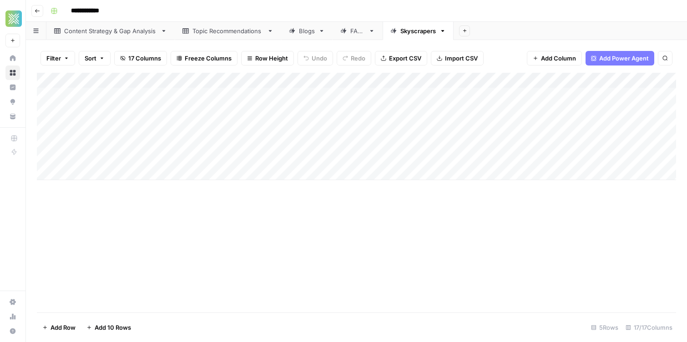
click at [249, 95] on div "Add Column" at bounding box center [356, 126] width 639 height 107
click at [265, 113] on div "Add Column" at bounding box center [356, 126] width 639 height 107
click at [161, 114] on div "Add Column" at bounding box center [356, 126] width 639 height 107
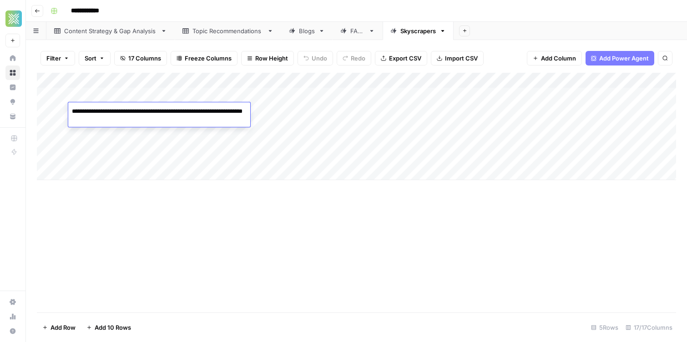
click at [287, 129] on div "Add Column" at bounding box center [356, 126] width 639 height 107
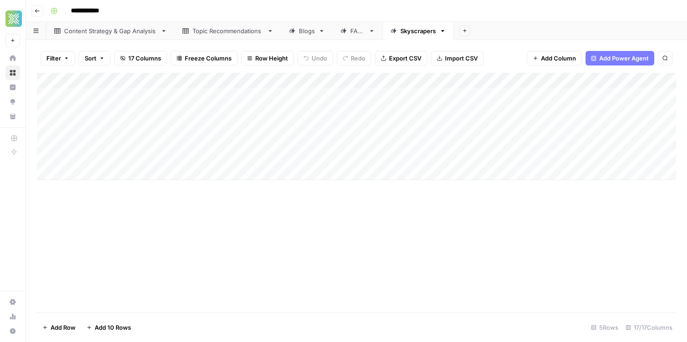
click at [279, 107] on div "Add Column" at bounding box center [356, 126] width 639 height 107
click at [295, 132] on div "Add Column" at bounding box center [356, 126] width 639 height 107
click at [318, 95] on div "Add Column" at bounding box center [356, 126] width 639 height 107
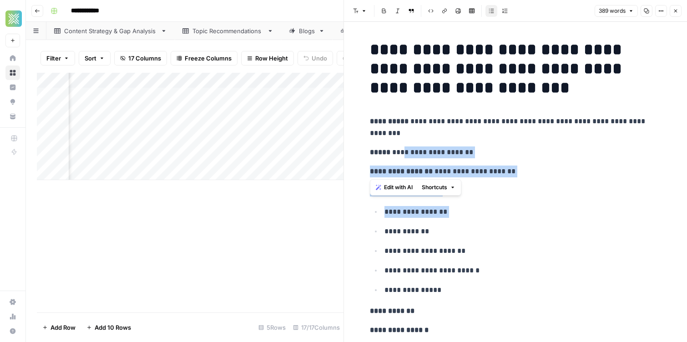
drag, startPoint x: 402, startPoint y: 155, endPoint x: 497, endPoint y: 224, distance: 118.1
click at [497, 224] on ul "**********" at bounding box center [515, 251] width 291 height 90
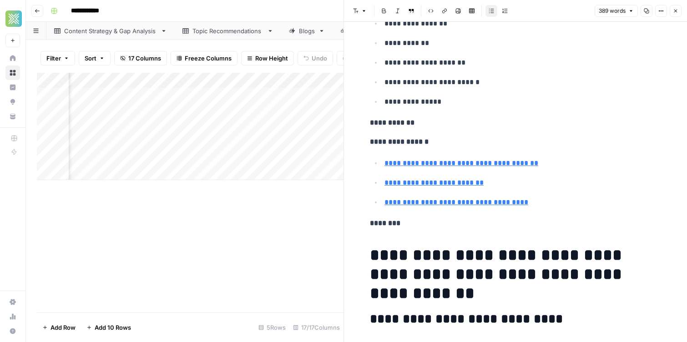
scroll to position [115, 0]
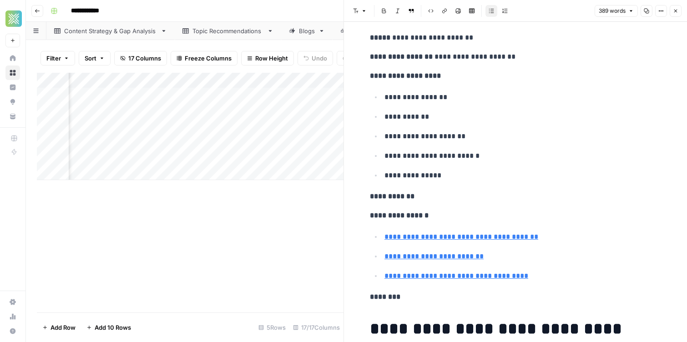
click at [678, 10] on button "Close" at bounding box center [675, 11] width 12 height 12
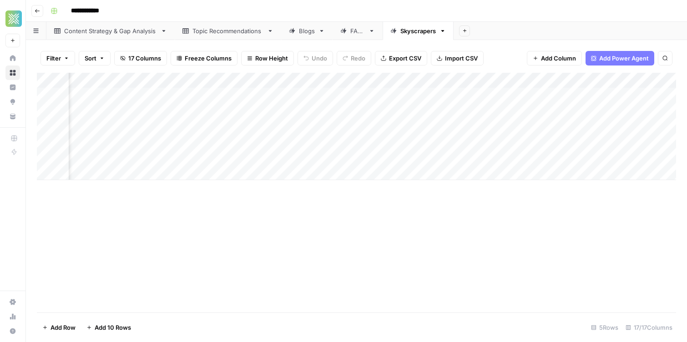
scroll to position [0, 633]
click at [512, 97] on div "Add Column" at bounding box center [356, 126] width 639 height 107
click at [512, 97] on textarea "**********" at bounding box center [543, 96] width 146 height 13
click at [485, 110] on div "Add Column" at bounding box center [356, 126] width 639 height 107
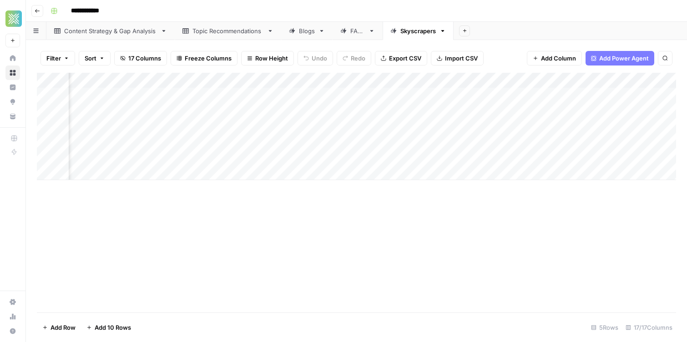
scroll to position [0, 0]
click at [439, 96] on div "Add Column" at bounding box center [356, 126] width 639 height 107
click at [487, 94] on div "Add Column" at bounding box center [356, 126] width 639 height 107
click at [510, 96] on div "Add Column" at bounding box center [356, 126] width 639 height 107
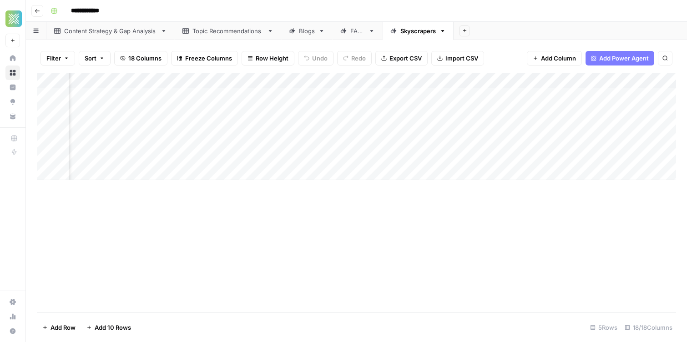
click at [489, 33] on div "Add Sheet" at bounding box center [569, 31] width 233 height 18
click at [566, 78] on div "Add Column" at bounding box center [356, 126] width 639 height 107
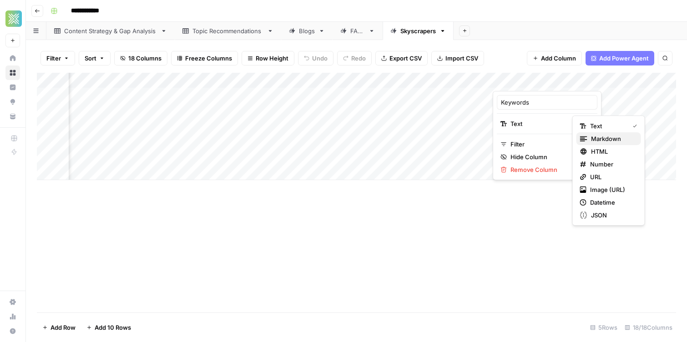
click at [596, 139] on span "Markdown" at bounding box center [612, 138] width 43 height 9
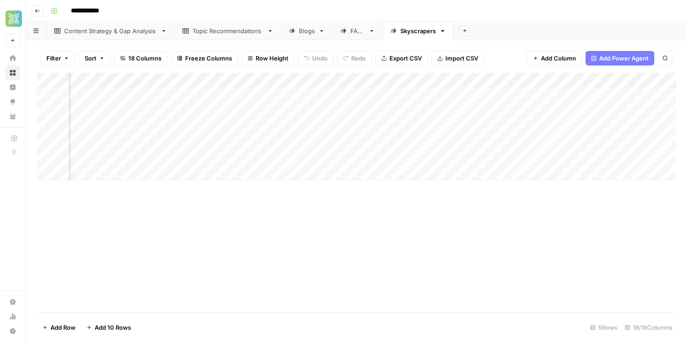
click at [568, 81] on div "Add Column" at bounding box center [356, 126] width 639 height 107
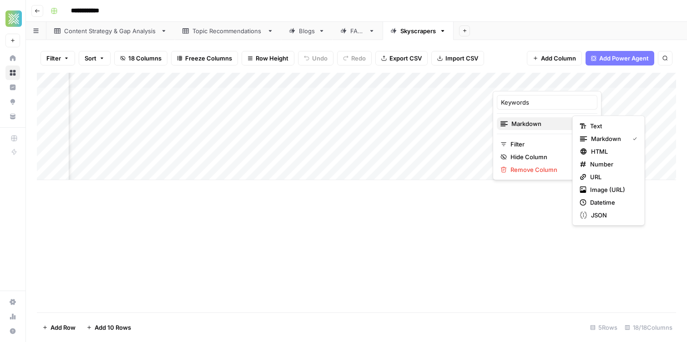
click at [552, 125] on span "Markdown" at bounding box center [546, 123] width 70 height 9
click at [607, 154] on span "HTML" at bounding box center [612, 151] width 43 height 9
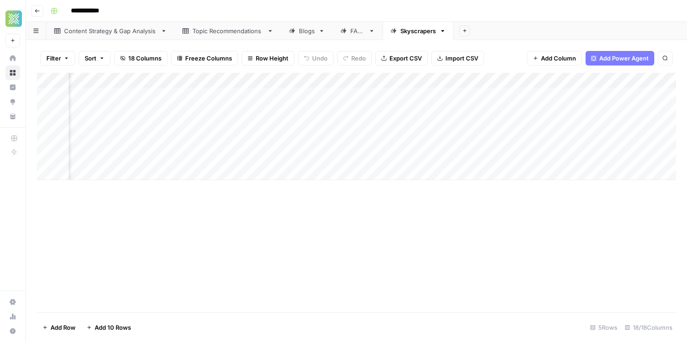
scroll to position [0, 0]
click at [428, 94] on div "Add Column" at bounding box center [356, 126] width 639 height 107
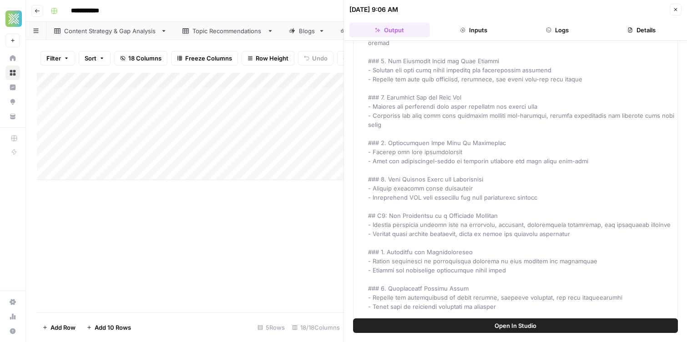
scroll to position [3955, 0]
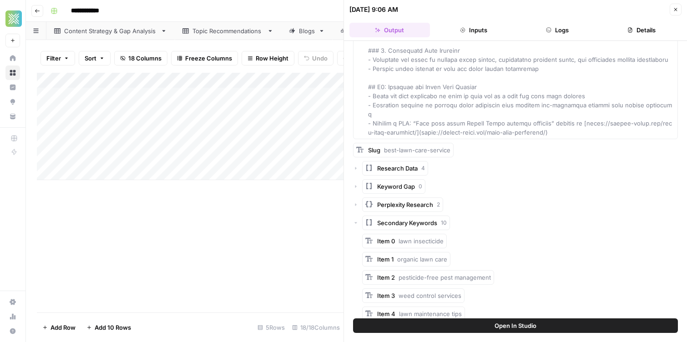
scroll to position [4134, 0]
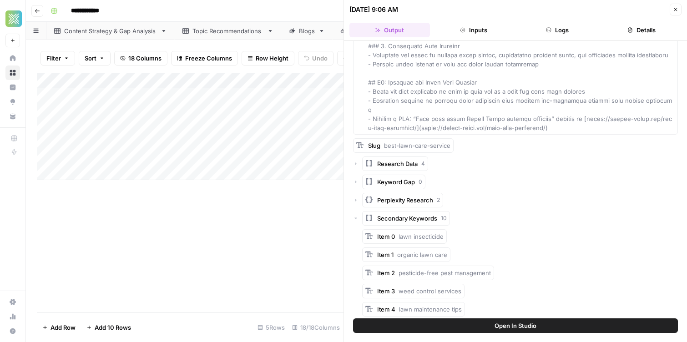
click at [359, 211] on div "Secondary Keywords 10" at bounding box center [515, 218] width 325 height 15
click at [354, 216] on icon "button" at bounding box center [355, 218] width 5 height 5
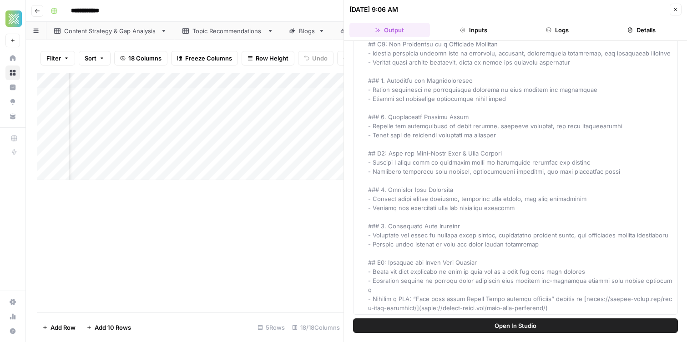
scroll to position [0, 977]
click at [198, 76] on div "Add Column" at bounding box center [190, 126] width 306 height 107
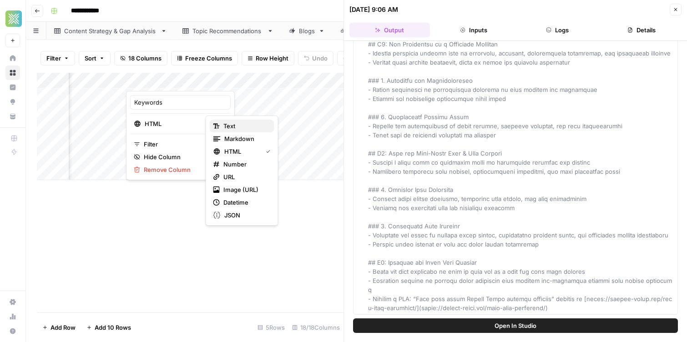
click at [218, 124] on icon "button" at bounding box center [216, 126] width 6 height 6
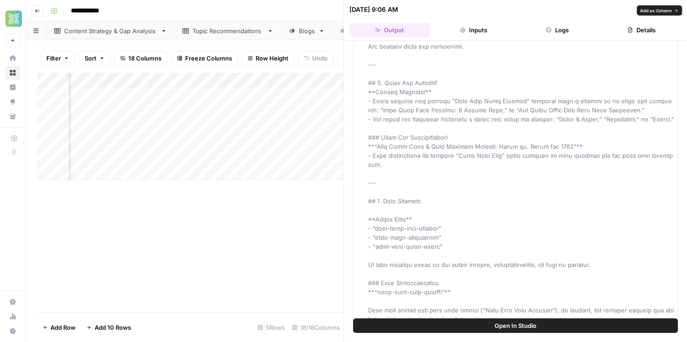
scroll to position [3438, 0]
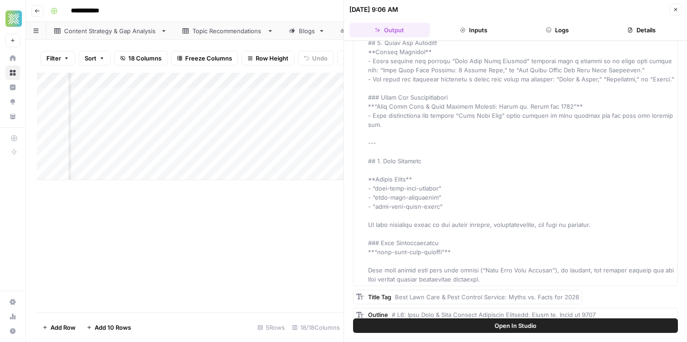
click at [440, 324] on button "Open In Studio" at bounding box center [515, 325] width 325 height 15
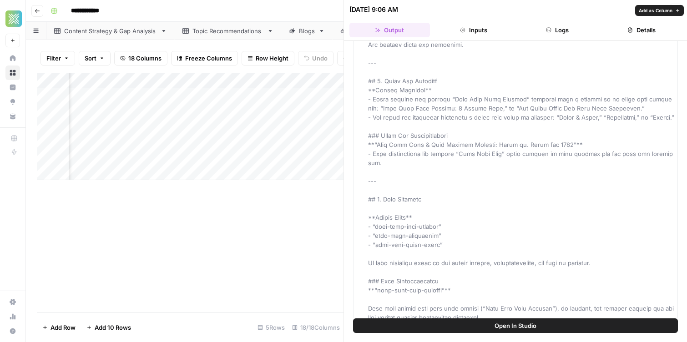
scroll to position [3399, 0]
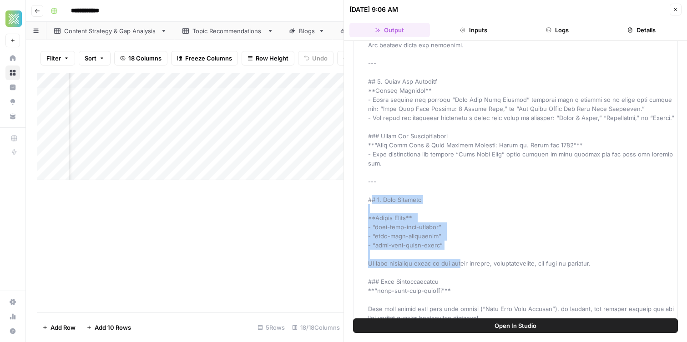
drag, startPoint x: 373, startPoint y: 128, endPoint x: 465, endPoint y: 189, distance: 110.2
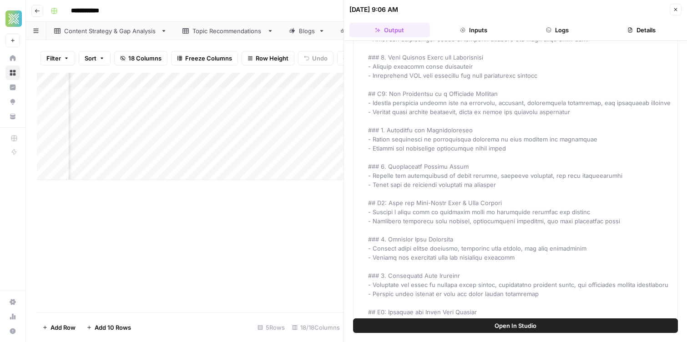
scroll to position [3955, 0]
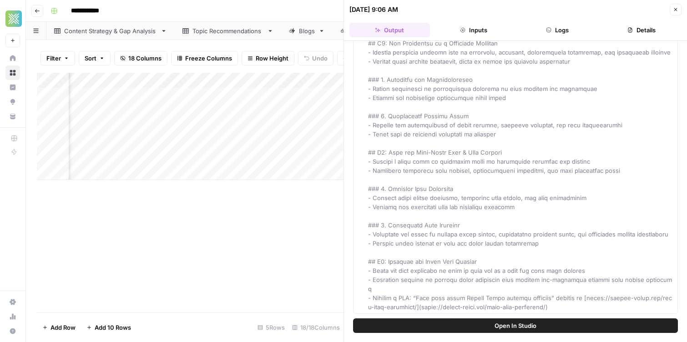
click at [282, 95] on div "Add Column" at bounding box center [190, 126] width 306 height 107
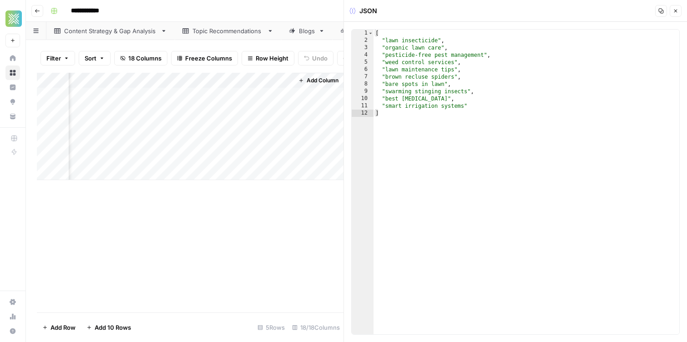
click at [674, 10] on icon "button" at bounding box center [675, 11] width 3 height 3
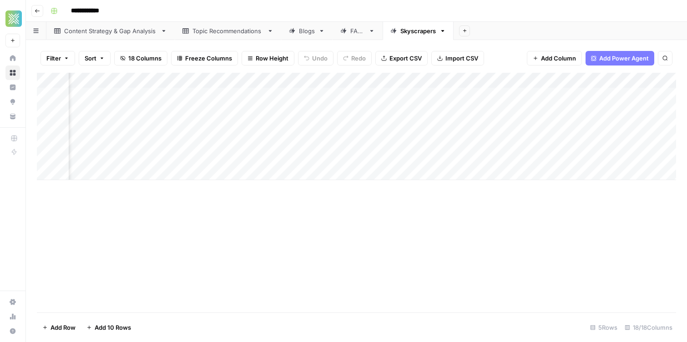
scroll to position [0, 129]
click at [394, 81] on div "Add Column" at bounding box center [356, 126] width 639 height 107
click at [385, 172] on span "Remove Column" at bounding box center [377, 169] width 80 height 9
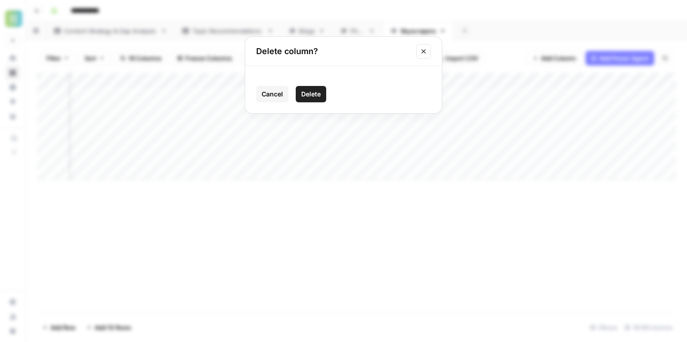
click at [322, 89] on button "Delete" at bounding box center [311, 94] width 30 height 16
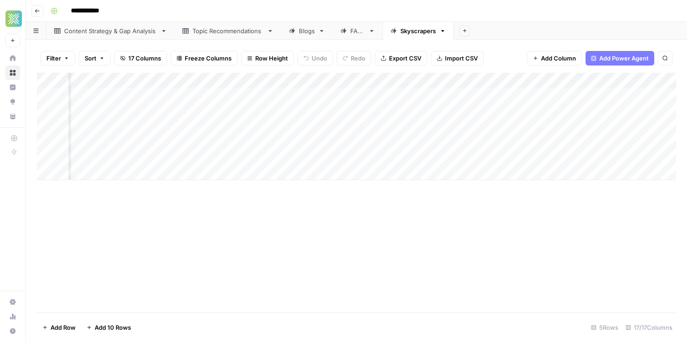
click at [394, 81] on div "Add Column" at bounding box center [356, 126] width 639 height 107
click at [332, 169] on icon "button" at bounding box center [330, 169] width 6 height 6
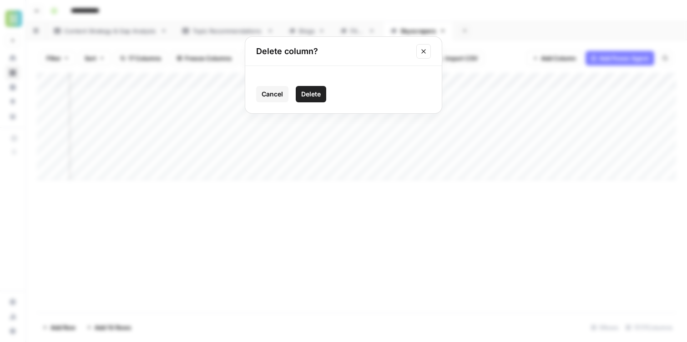
click at [310, 97] on span "Delete" at bounding box center [311, 94] width 20 height 9
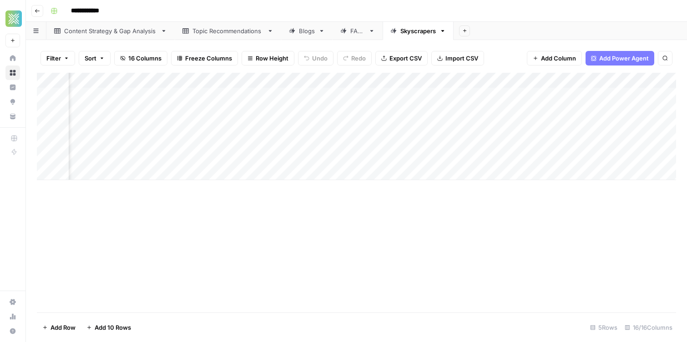
click at [393, 81] on div "Add Column" at bounding box center [356, 126] width 639 height 107
click at [346, 166] on span "Remove Column" at bounding box center [377, 169] width 80 height 9
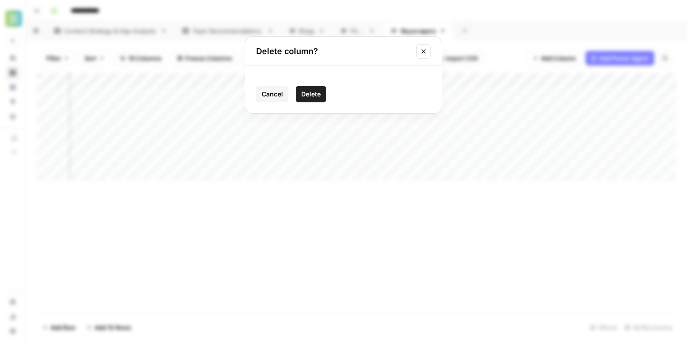
click at [321, 89] on button "Delete" at bounding box center [311, 94] width 30 height 16
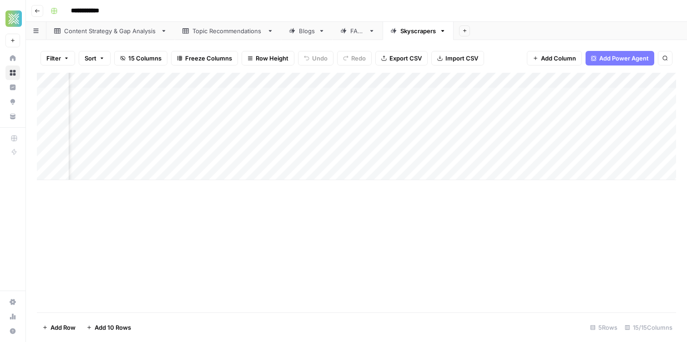
click at [393, 79] on div "Add Column" at bounding box center [356, 126] width 639 height 107
click at [352, 171] on span "Remove Column" at bounding box center [377, 169] width 80 height 9
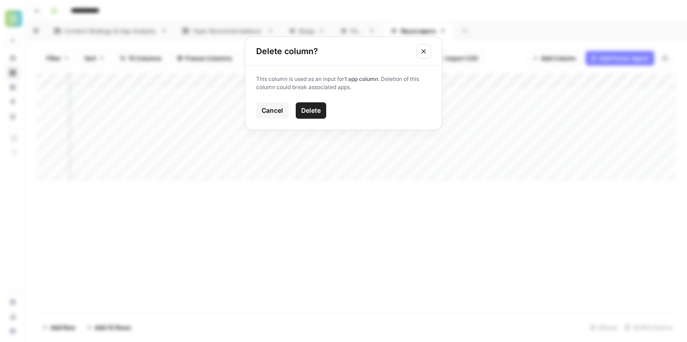
click at [315, 107] on span "Delete" at bounding box center [311, 110] width 20 height 9
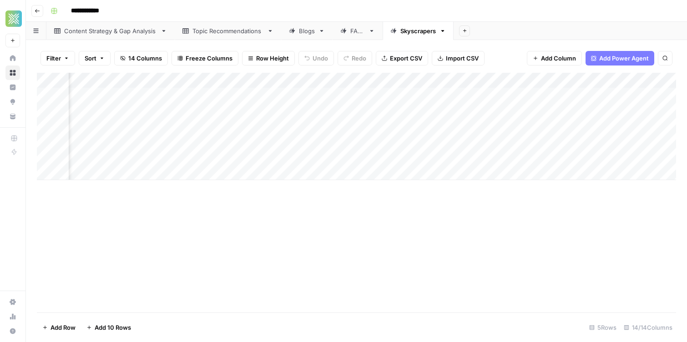
scroll to position [0, 756]
click at [289, 80] on div "Add Column" at bounding box center [356, 126] width 639 height 107
click at [265, 169] on span "Remove Column" at bounding box center [273, 169] width 80 height 9
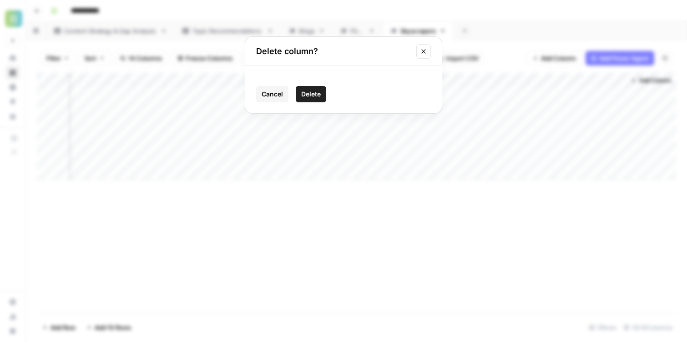
click at [310, 90] on span "Delete" at bounding box center [311, 94] width 20 height 9
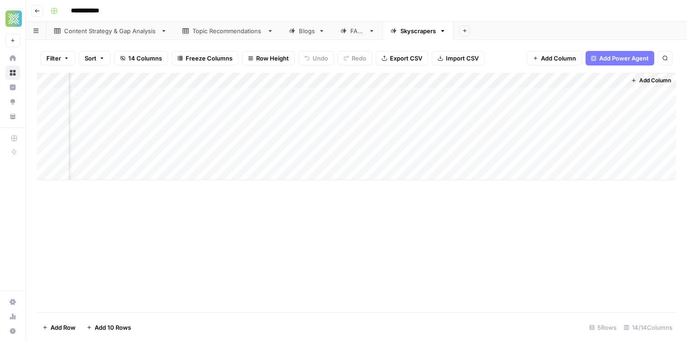
scroll to position [0, 674]
click at [373, 81] on div "Add Column" at bounding box center [356, 126] width 639 height 107
click at [341, 168] on span "Remove Column" at bounding box center [355, 169] width 80 height 9
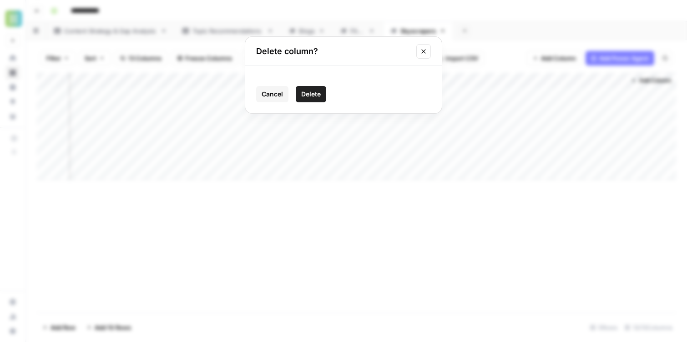
click at [323, 98] on button "Delete" at bounding box center [311, 94] width 30 height 16
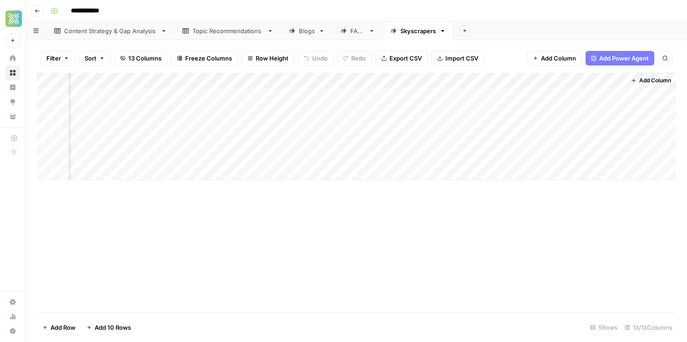
scroll to position [0, 592]
click at [454, 83] on div "Add Column" at bounding box center [356, 126] width 639 height 107
click at [413, 174] on button "Remove Column" at bounding box center [433, 169] width 100 height 13
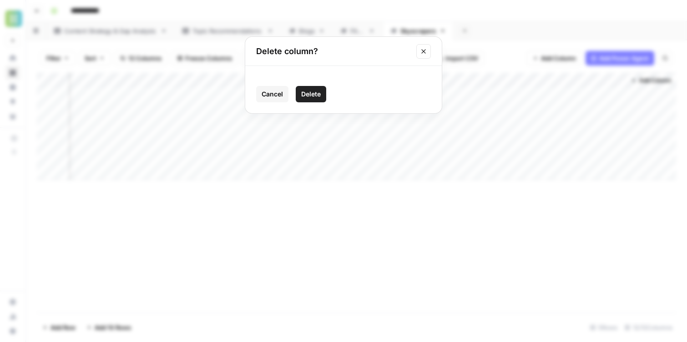
click at [320, 87] on button "Delete" at bounding box center [311, 94] width 30 height 16
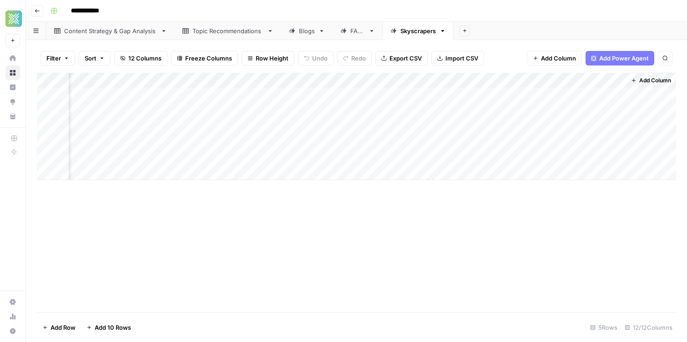
scroll to position [0, 510]
click at [535, 81] on div "Add Column" at bounding box center [356, 126] width 639 height 107
click at [489, 166] on span "Remove Column" at bounding box center [519, 169] width 80 height 9
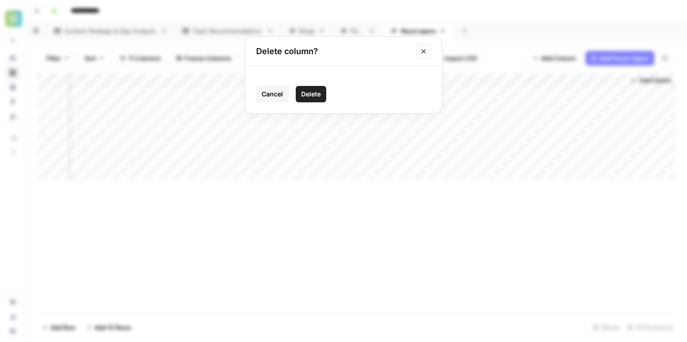
click at [317, 85] on div "Cancel Delete" at bounding box center [343, 89] width 196 height 47
click at [310, 98] on span "Delete" at bounding box center [311, 94] width 20 height 9
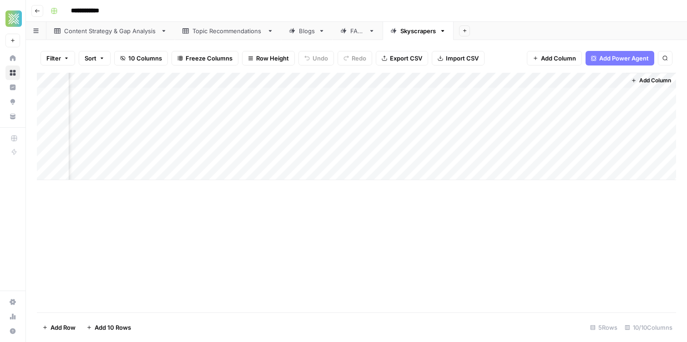
scroll to position [0, 428]
click at [619, 84] on div "Add Column" at bounding box center [356, 126] width 639 height 107
click at [571, 168] on span "Remove Column" at bounding box center [601, 169] width 80 height 9
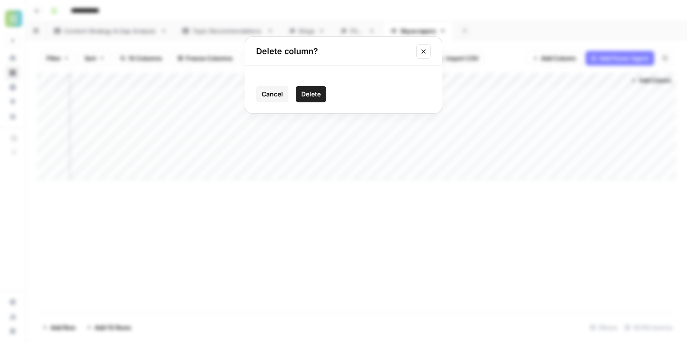
click at [315, 98] on span "Delete" at bounding box center [311, 94] width 20 height 9
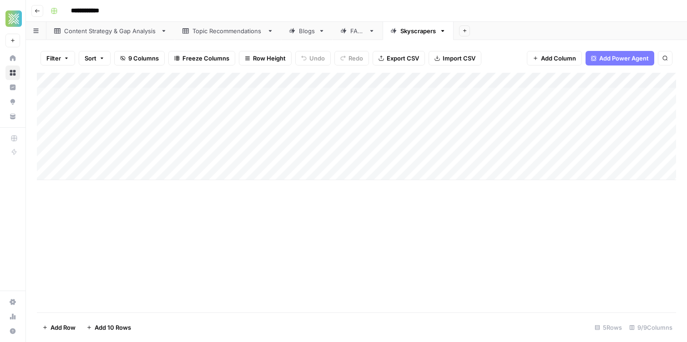
scroll to position [0, 0]
click at [524, 78] on div "Add Column" at bounding box center [356, 126] width 639 height 107
click at [468, 166] on span "Remove Column" at bounding box center [506, 169] width 80 height 9
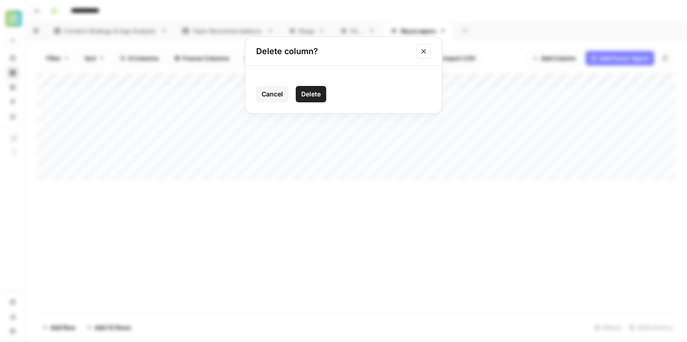
click at [313, 95] on span "Delete" at bounding box center [311, 94] width 20 height 9
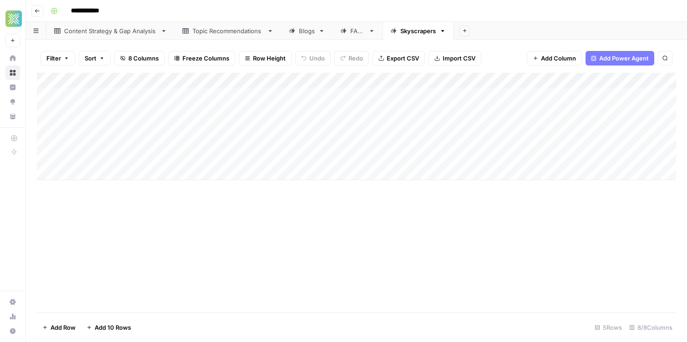
click at [522, 79] on div "Add Column" at bounding box center [356, 126] width 639 height 107
click at [472, 171] on span "Remove Column" at bounding box center [506, 169] width 80 height 9
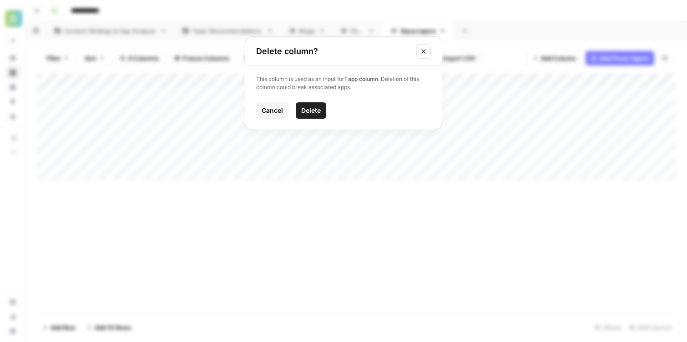
click at [320, 110] on span "Delete" at bounding box center [311, 110] width 20 height 9
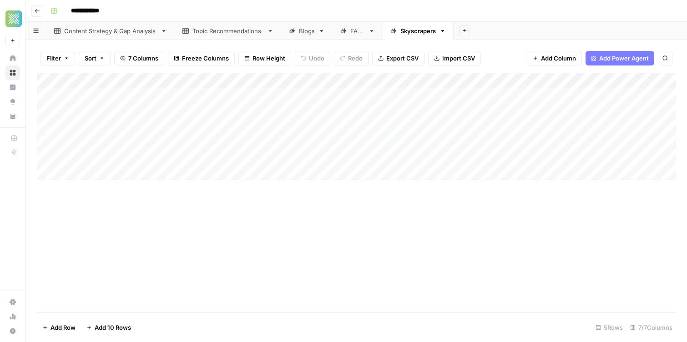
click at [524, 82] on div "Add Column" at bounding box center [356, 126] width 639 height 107
click at [481, 164] on button "Remove Column" at bounding box center [502, 169] width 100 height 13
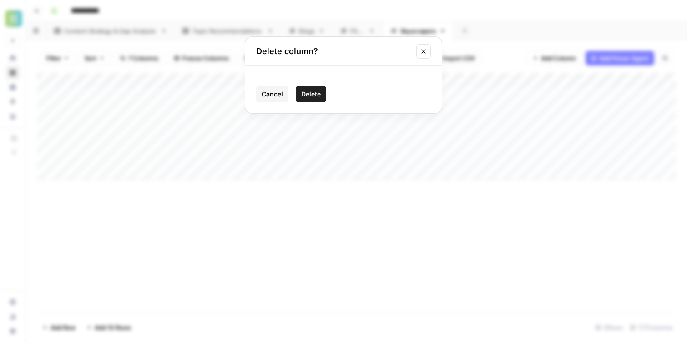
click at [310, 96] on span "Delete" at bounding box center [311, 94] width 20 height 9
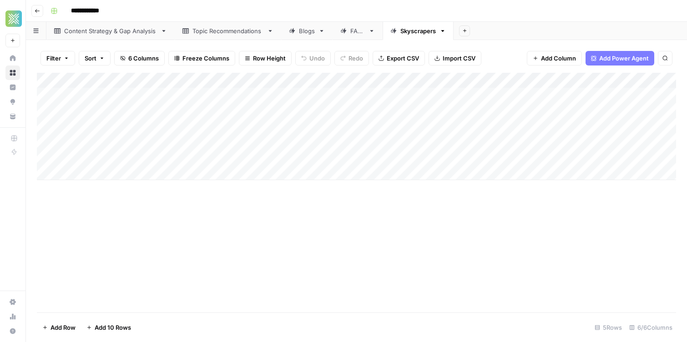
click at [523, 82] on div "Add Column" at bounding box center [356, 126] width 639 height 107
click at [488, 167] on span "Remove Column" at bounding box center [506, 169] width 80 height 9
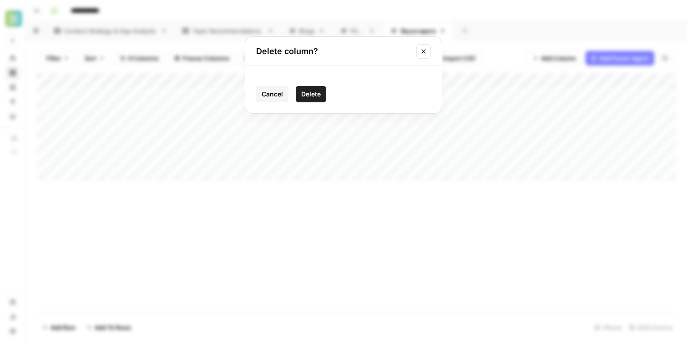
click at [310, 88] on button "Delete" at bounding box center [311, 94] width 30 height 16
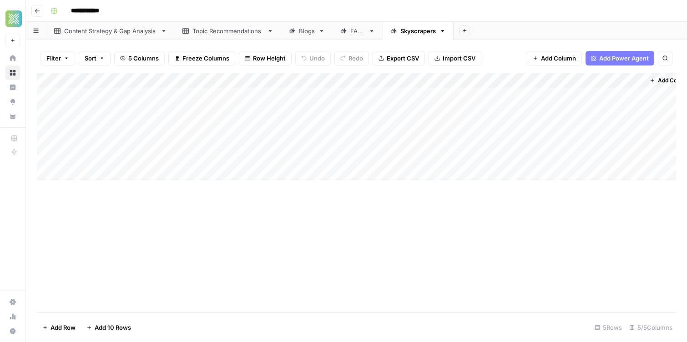
click at [526, 82] on div "Add Column" at bounding box center [356, 126] width 639 height 107
click at [481, 172] on span "Remove Column" at bounding box center [506, 169] width 80 height 9
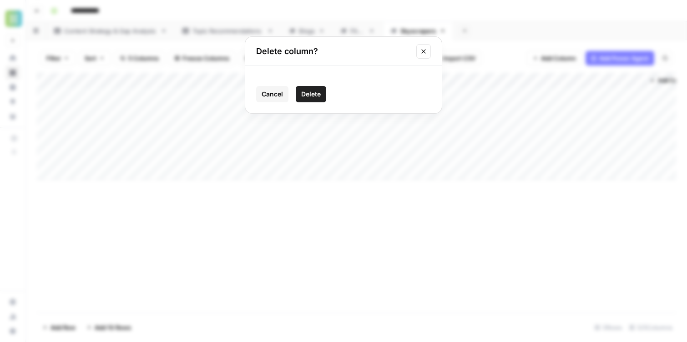
click at [306, 88] on button "Delete" at bounding box center [311, 94] width 30 height 16
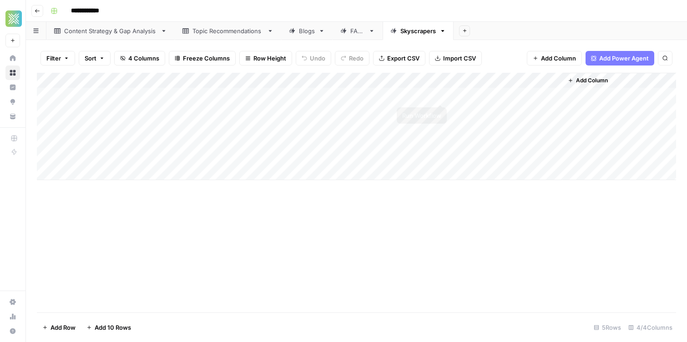
click at [439, 93] on div "Add Column" at bounding box center [356, 126] width 639 height 107
click at [543, 79] on div "Add Column" at bounding box center [356, 126] width 639 height 107
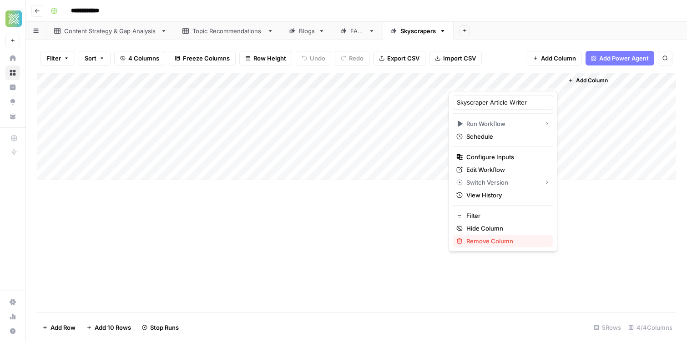
click at [490, 241] on span "Remove Column" at bounding box center [506, 240] width 80 height 9
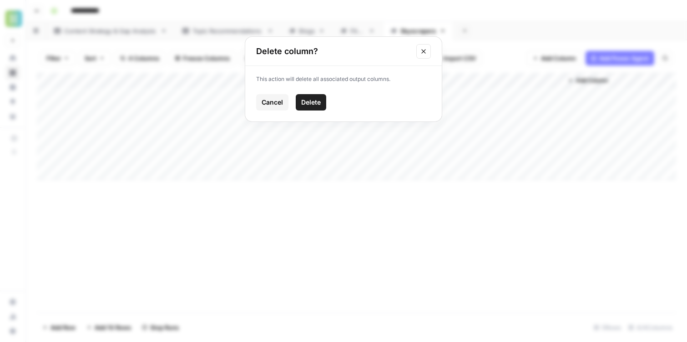
click at [330, 107] on div "Cancel Delete" at bounding box center [343, 102] width 175 height 16
click at [313, 108] on button "Delete" at bounding box center [311, 102] width 30 height 16
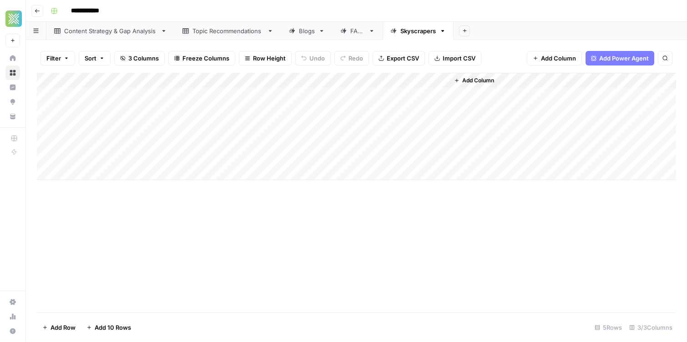
drag, startPoint x: 647, startPoint y: 225, endPoint x: 575, endPoint y: -29, distance: 263.7
click at [575, 0] on html "**********" at bounding box center [343, 171] width 687 height 342
click at [523, 16] on div "**********" at bounding box center [362, 11] width 631 height 15
click at [426, 81] on div "Add Column" at bounding box center [356, 126] width 639 height 107
click at [428, 97] on div "Add Column" at bounding box center [356, 126] width 639 height 107
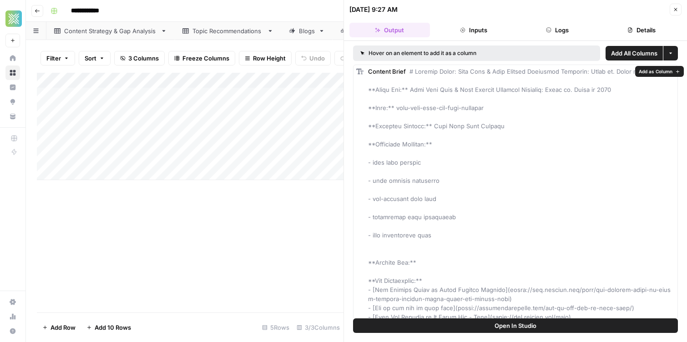
click at [653, 71] on span "Add as Column" at bounding box center [655, 71] width 34 height 7
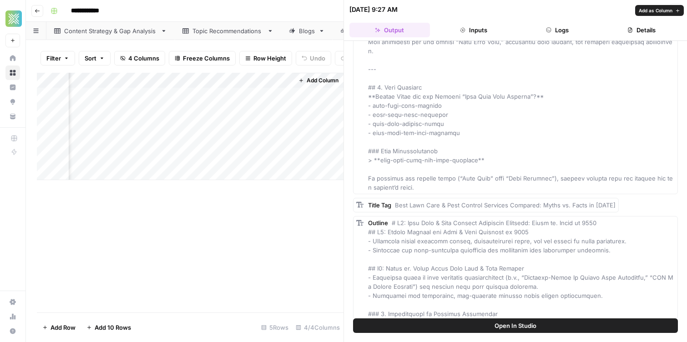
scroll to position [3272, 0]
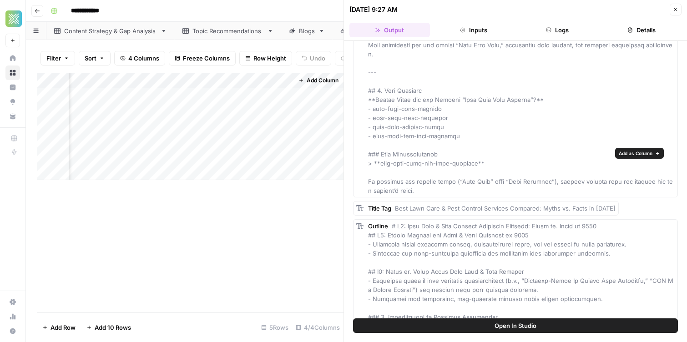
click at [620, 152] on span "Add as Column" at bounding box center [635, 153] width 34 height 7
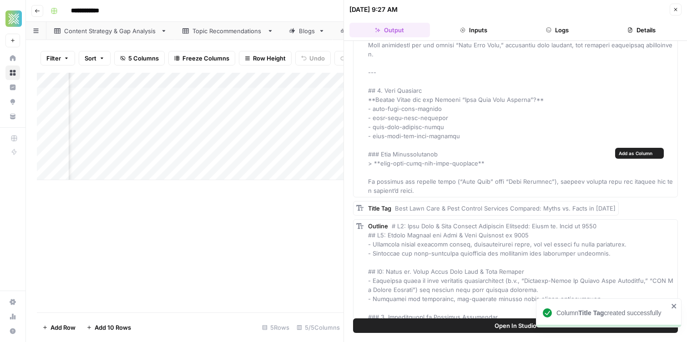
scroll to position [0, 256]
click at [649, 171] on span "Add as Column" at bounding box center [655, 171] width 34 height 7
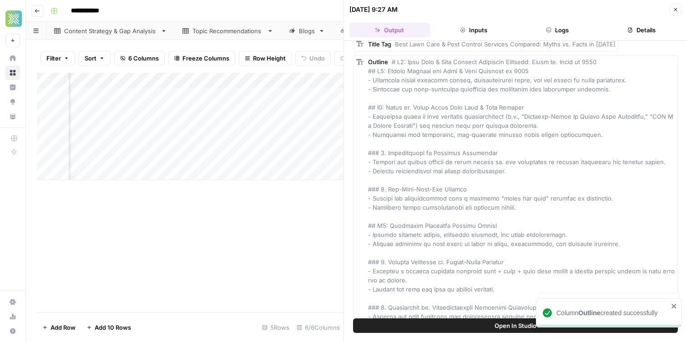
scroll to position [3682, 0]
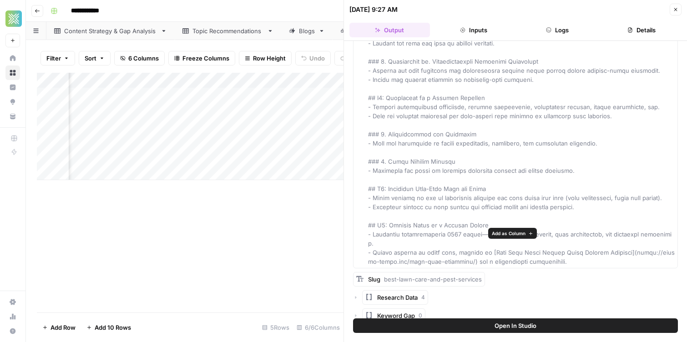
click at [496, 230] on span "Add as Column" at bounding box center [509, 233] width 34 height 7
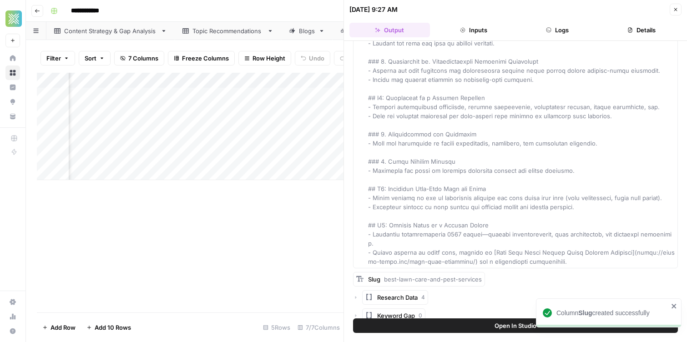
click at [358, 290] on div "Research Data 4" at bounding box center [515, 297] width 325 height 15
click at [356, 296] on icon "button" at bounding box center [355, 297] width 1 height 3
click at [367, 313] on icon "button" at bounding box center [364, 315] width 5 height 5
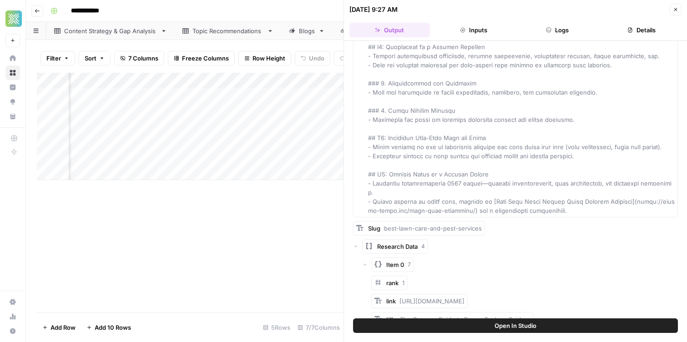
scroll to position [3733, 0]
click at [364, 262] on icon "button" at bounding box center [364, 264] width 5 height 5
click at [356, 244] on icon "button" at bounding box center [355, 246] width 5 height 5
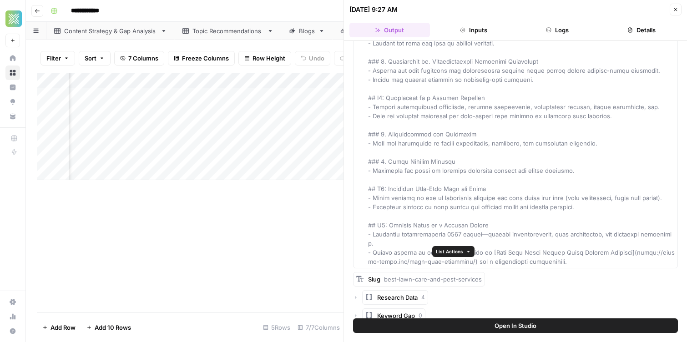
click at [443, 252] on span "List Actions" at bounding box center [449, 251] width 27 height 7
click at [457, 263] on span "Add as Column" at bounding box center [479, 267] width 58 height 9
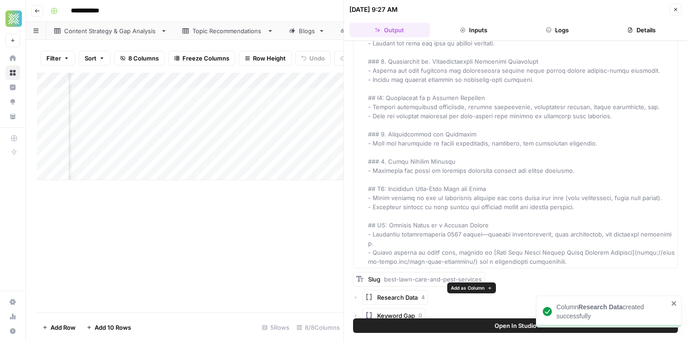
click at [457, 287] on span "Add as Column" at bounding box center [468, 287] width 34 height 7
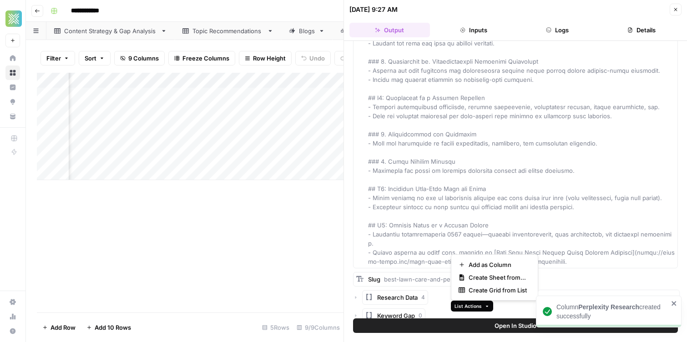
click at [462, 304] on span "List Actions" at bounding box center [467, 305] width 27 height 7
click at [470, 263] on span "Add as Column" at bounding box center [497, 264] width 58 height 9
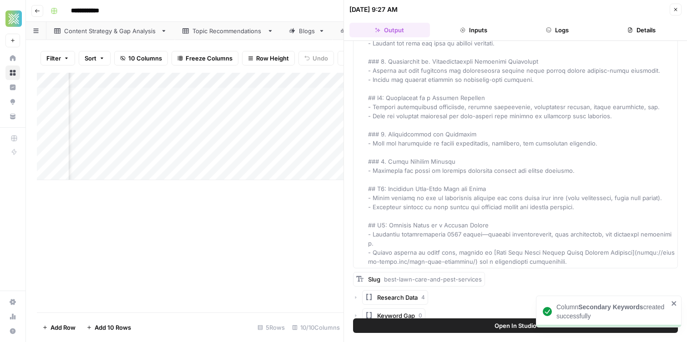
click at [673, 10] on icon "button" at bounding box center [675, 9] width 5 height 5
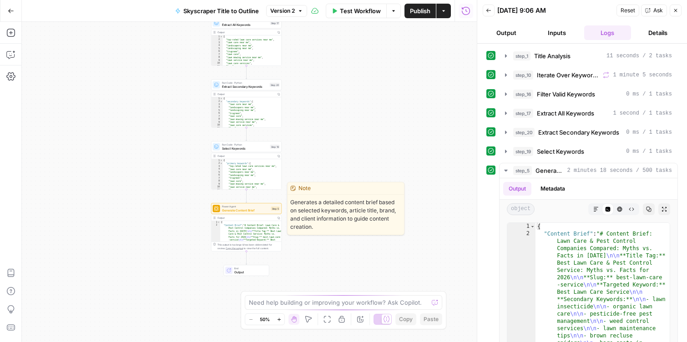
click at [245, 211] on span "Generate Content Brief" at bounding box center [245, 210] width 47 height 5
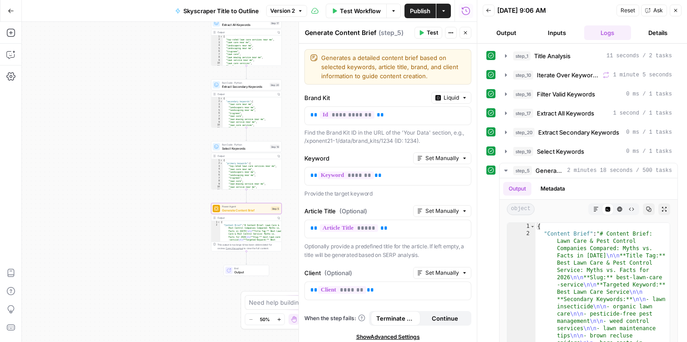
scroll to position [22, 0]
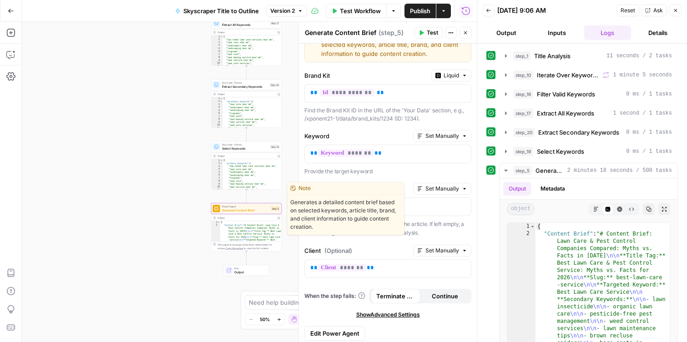
click at [237, 210] on span "Generate Content Brief" at bounding box center [245, 210] width 47 height 5
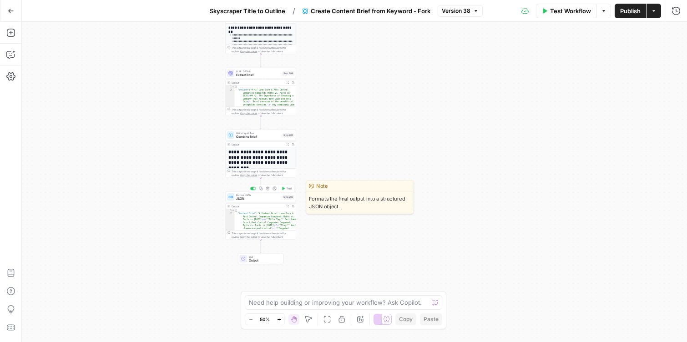
click at [248, 198] on span "JSON" at bounding box center [258, 198] width 45 height 5
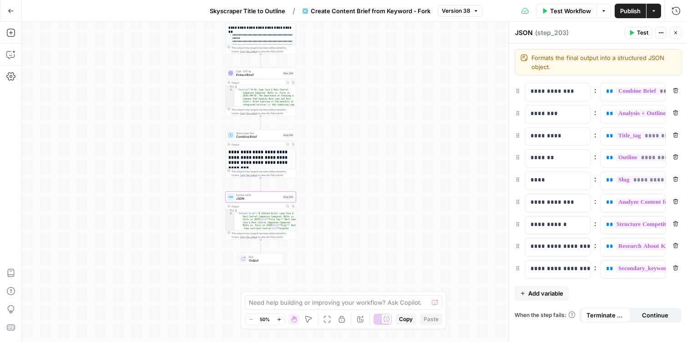
click at [247, 136] on span "Combine Brief" at bounding box center [258, 137] width 45 height 5
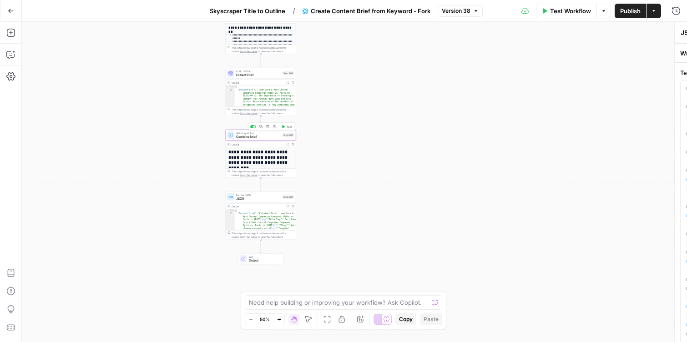
type textarea "Combine Brief"
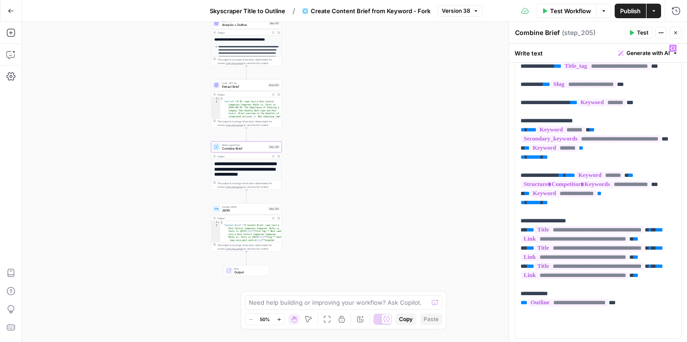
scroll to position [41, 0]
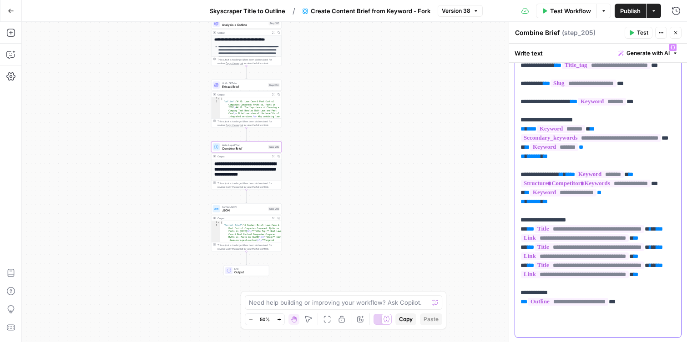
click at [558, 121] on p "**********" at bounding box center [597, 188] width 155 height 291
click at [549, 106] on p "**********" at bounding box center [597, 188] width 155 height 291
click at [539, 98] on p "**********" at bounding box center [597, 188] width 155 height 291
click at [538, 86] on p "**********" at bounding box center [597, 188] width 155 height 291
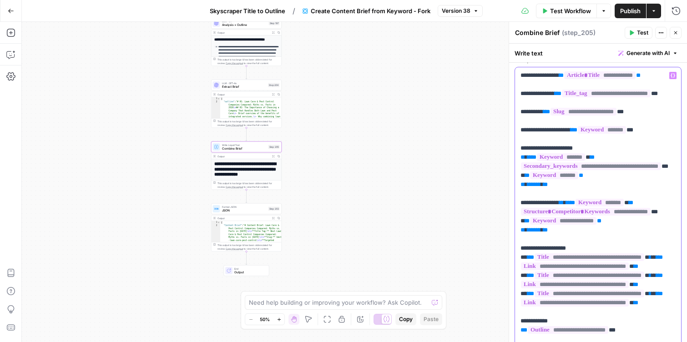
scroll to position [65, 0]
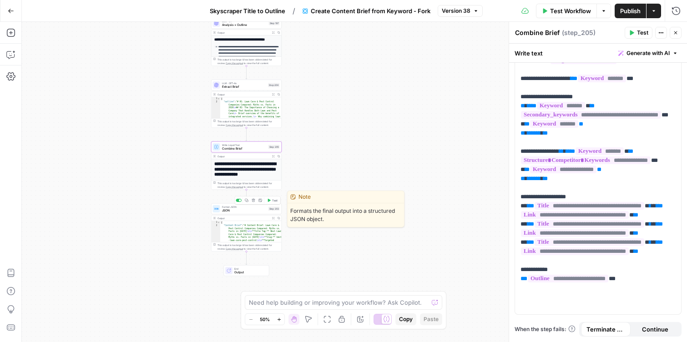
click at [225, 206] on span "Format JSON" at bounding box center [244, 207] width 45 height 4
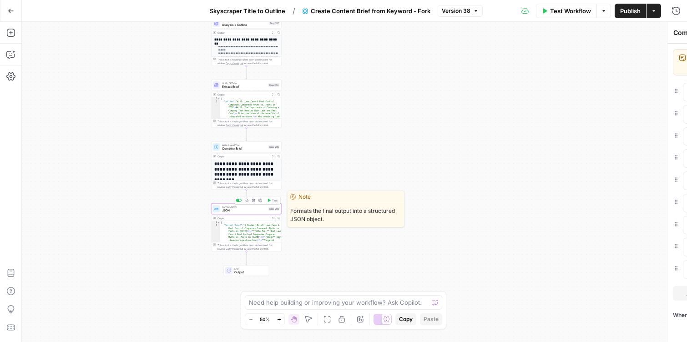
type textarea "JSON"
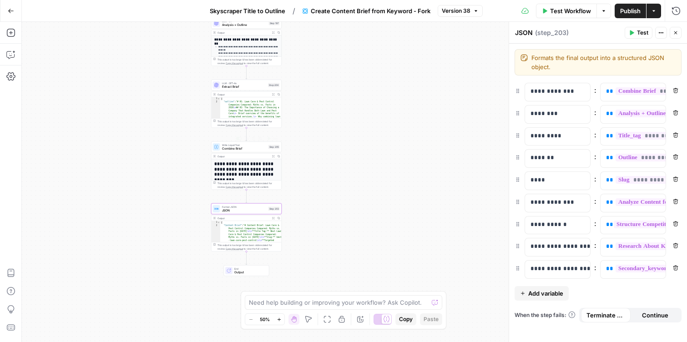
click at [228, 150] on span "Combine Brief" at bounding box center [244, 148] width 45 height 5
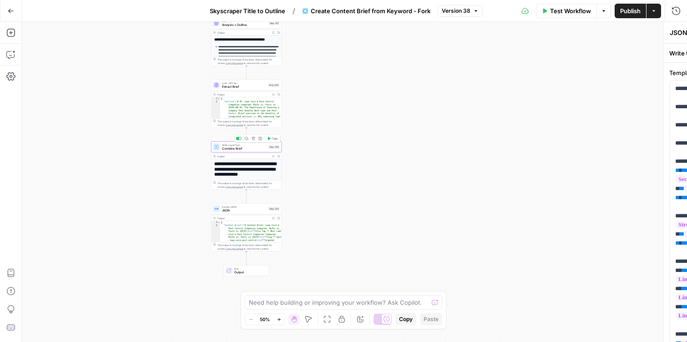
type textarea "Combine Brief"
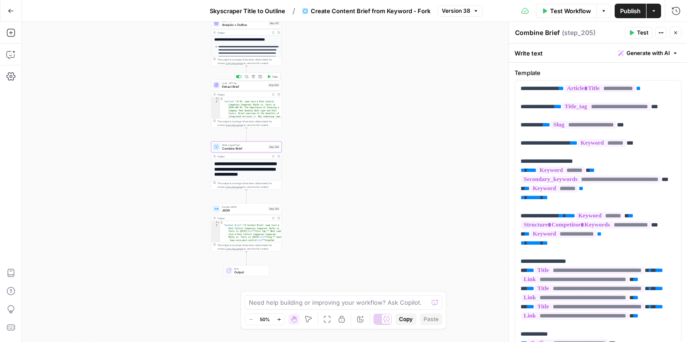
click at [226, 85] on span "Extract Brief" at bounding box center [244, 87] width 45 height 5
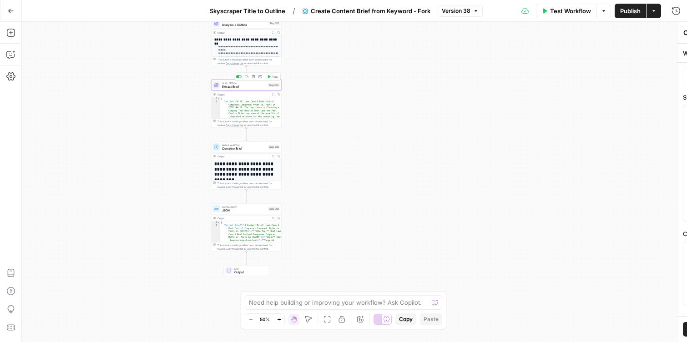
type textarea "Extract Brief"
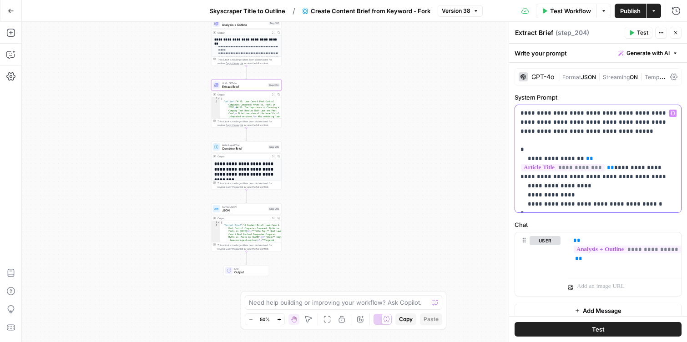
click at [605, 129] on p "**********" at bounding box center [597, 159] width 155 height 100
click at [598, 178] on p "**********" at bounding box center [597, 159] width 155 height 100
click at [584, 182] on p "**********" at bounding box center [597, 159] width 155 height 100
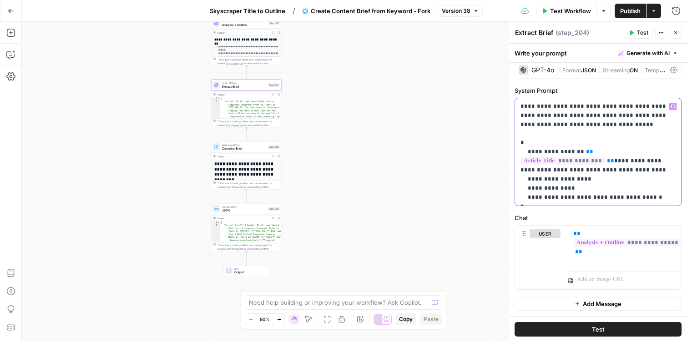
click at [640, 186] on p "**********" at bounding box center [597, 152] width 155 height 100
click at [558, 131] on p "**********" at bounding box center [597, 152] width 155 height 100
click at [572, 121] on p "**********" at bounding box center [597, 152] width 155 height 100
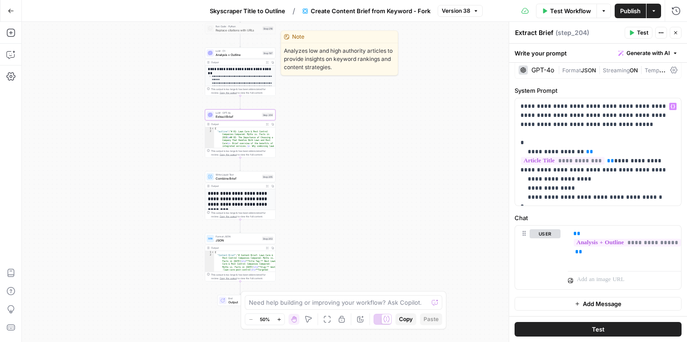
click at [223, 55] on span "Analysis + Outline" at bounding box center [238, 54] width 45 height 5
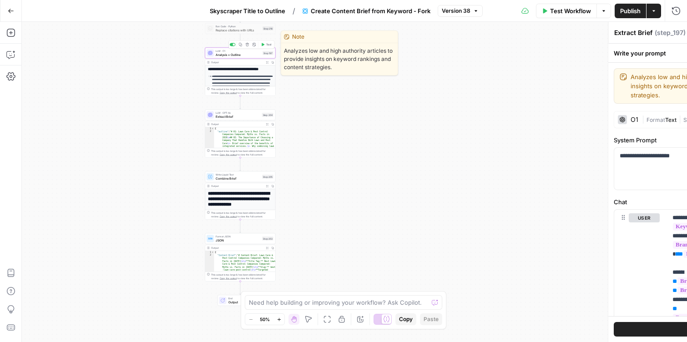
type textarea "Analysis + Outline"
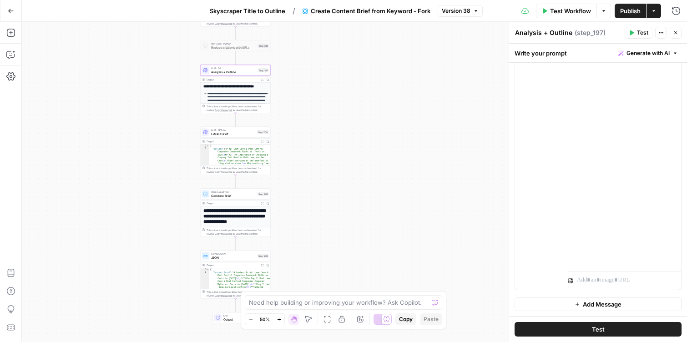
scroll to position [3511, 0]
click at [9, 19] on div "Go Back" at bounding box center [11, 10] width 22 height 21
click at [11, 12] on icon "button" at bounding box center [11, 11] width 6 height 6
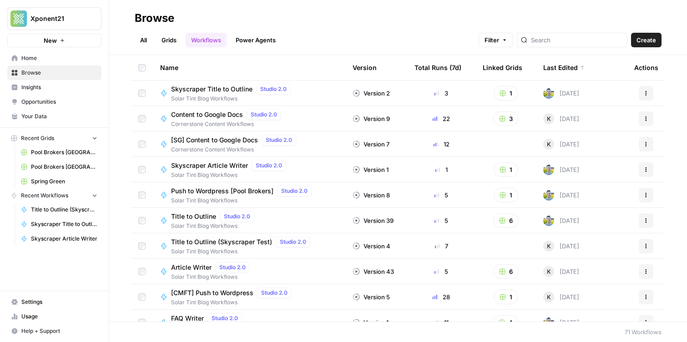
click at [165, 36] on link "Grids" at bounding box center [169, 40] width 26 height 15
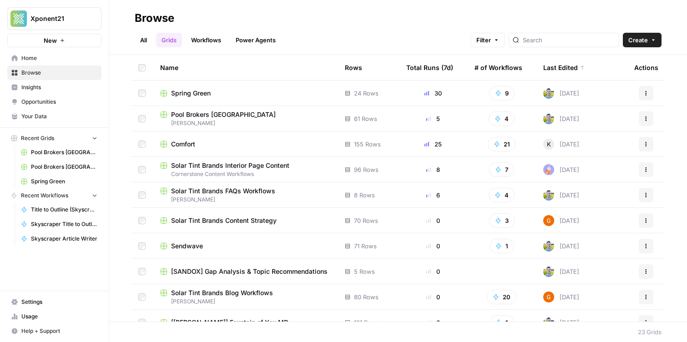
click at [196, 95] on span "Spring Green" at bounding box center [191, 93] width 40 height 9
